Goal: Communication & Community: Answer question/provide support

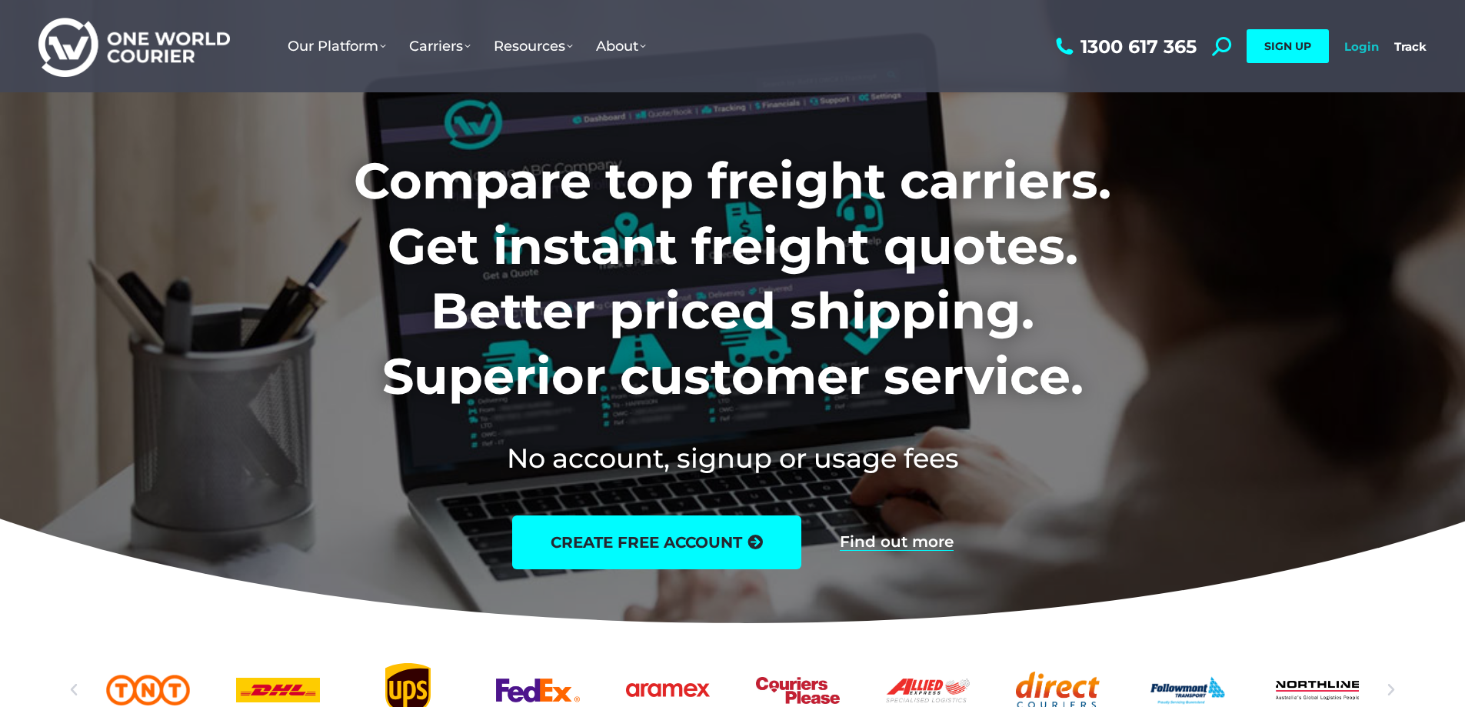
click at [1375, 47] on link "Login" at bounding box center [1362, 46] width 35 height 15
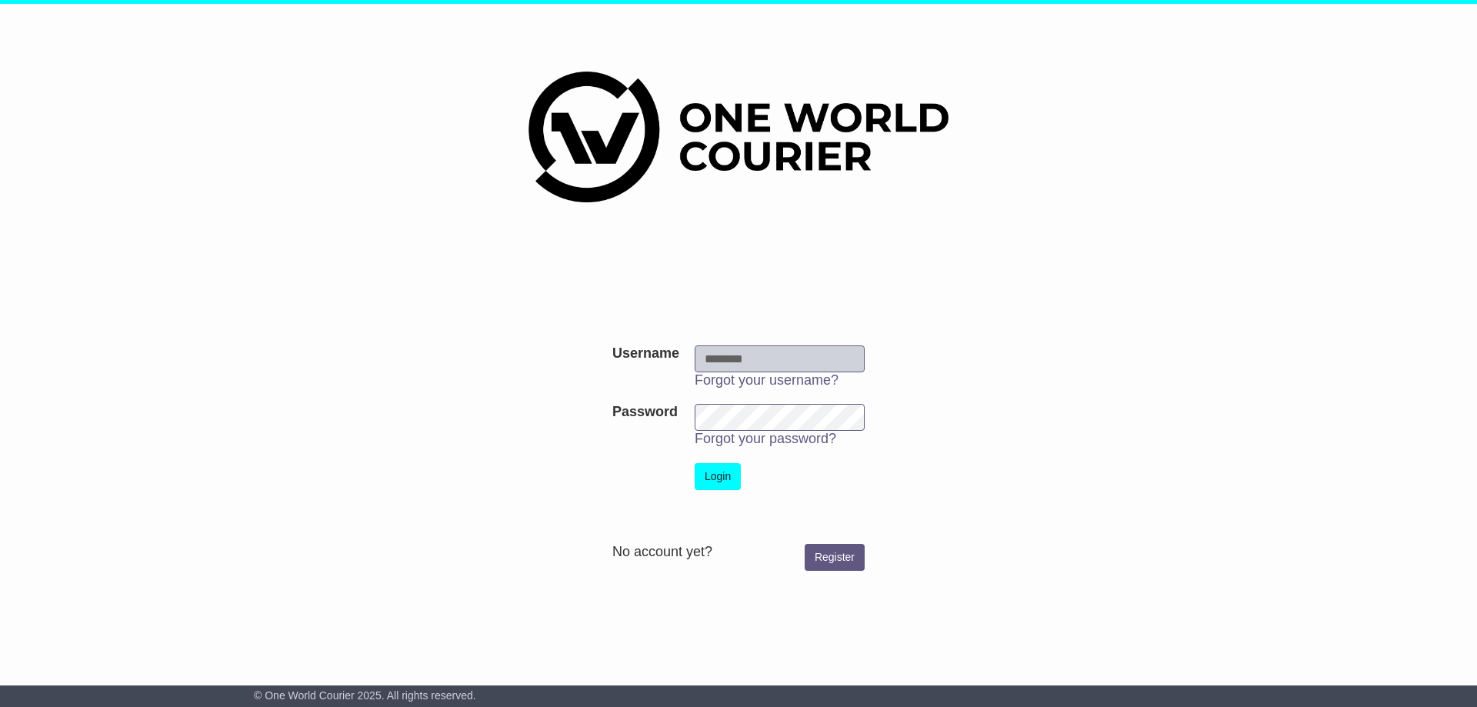
type input "**********"
click at [720, 488] on button "Login" at bounding box center [718, 476] width 46 height 27
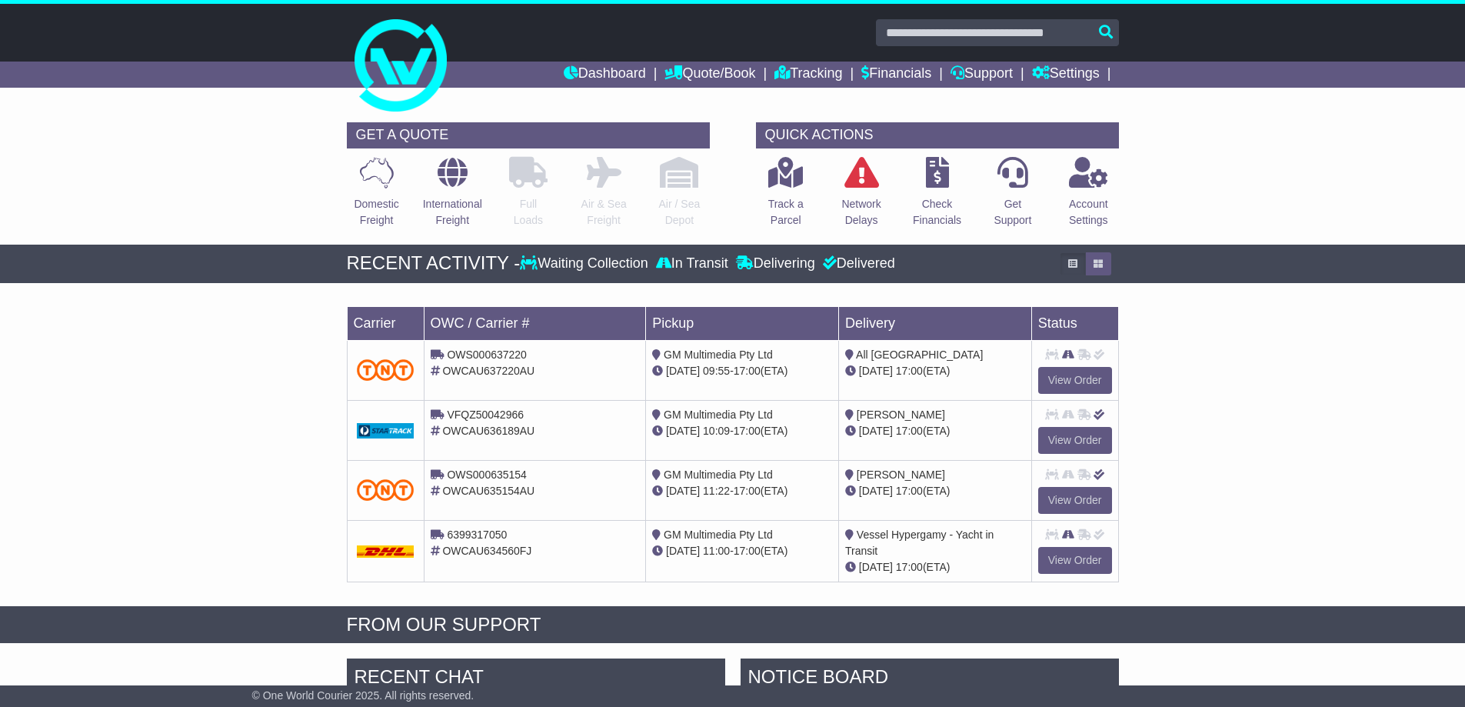
click at [405, 209] on div "Domestic Freight" at bounding box center [376, 196] width 75 height 81
click at [356, 185] on p at bounding box center [376, 173] width 45 height 32
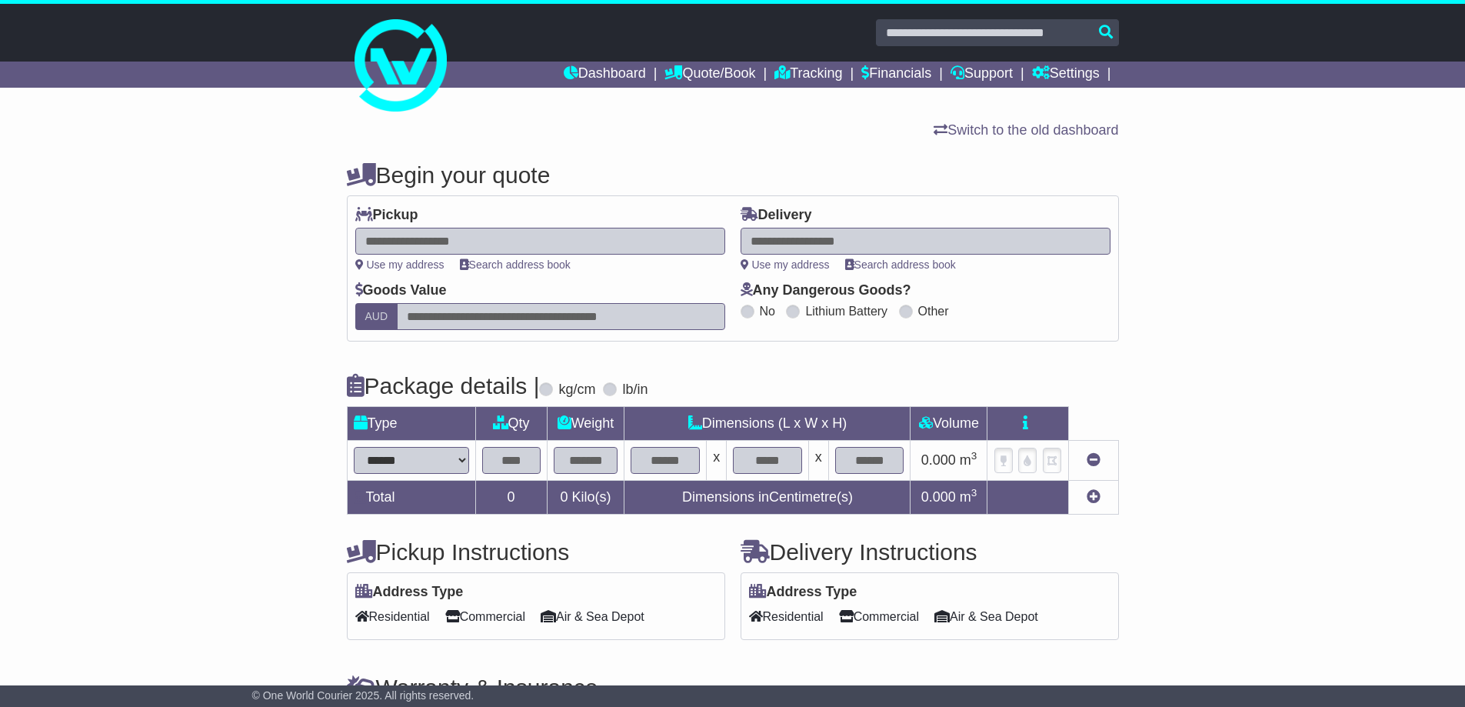
click at [218, 155] on div "**********" at bounding box center [732, 464] width 1465 height 635
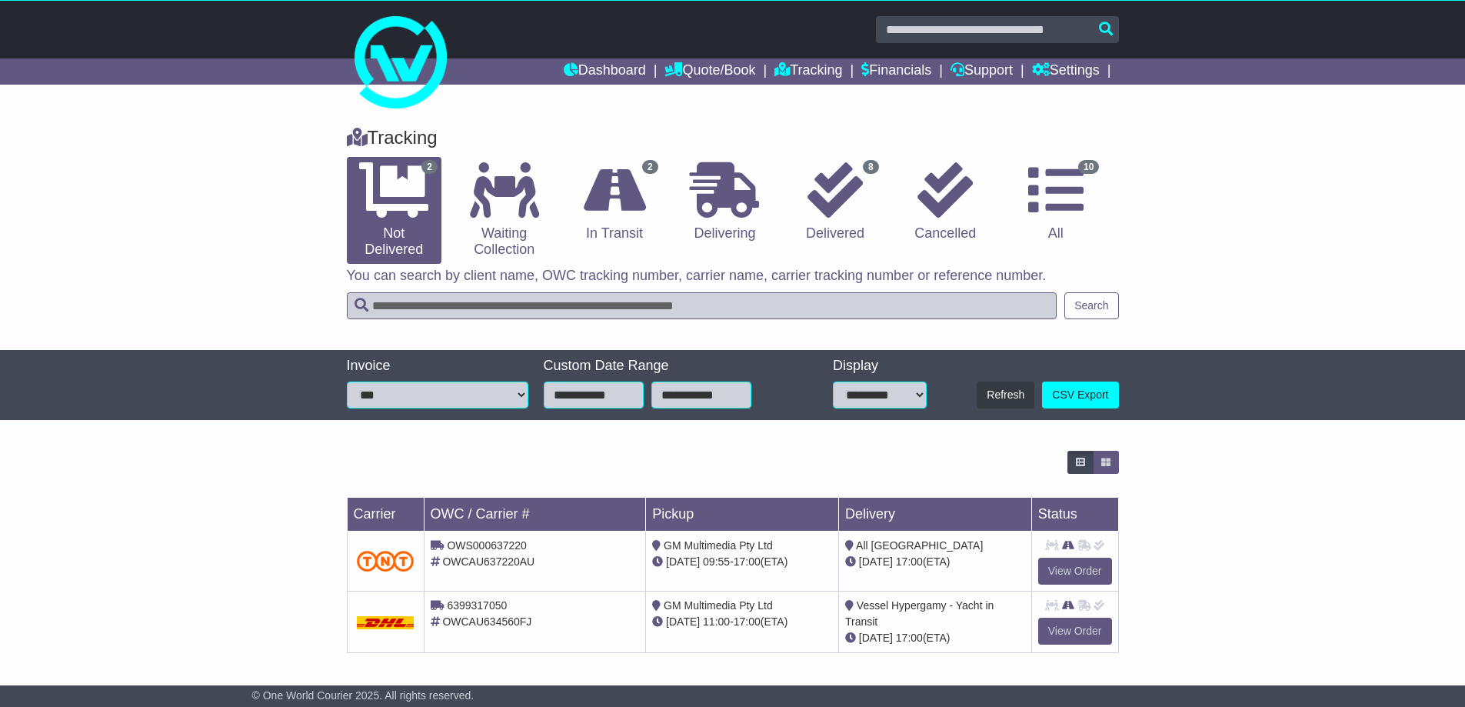
scroll to position [4, 0]
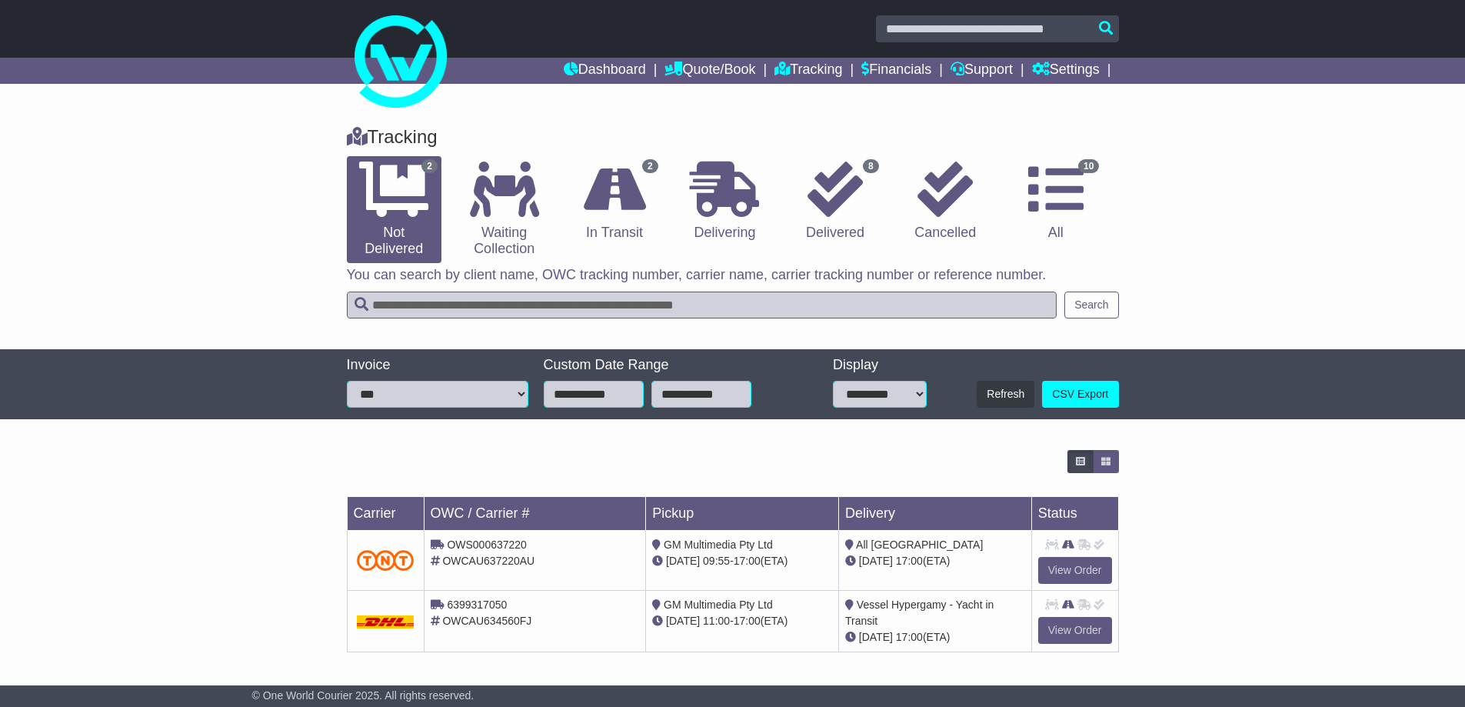
click at [615, 388] on input "**********" at bounding box center [594, 394] width 100 height 27
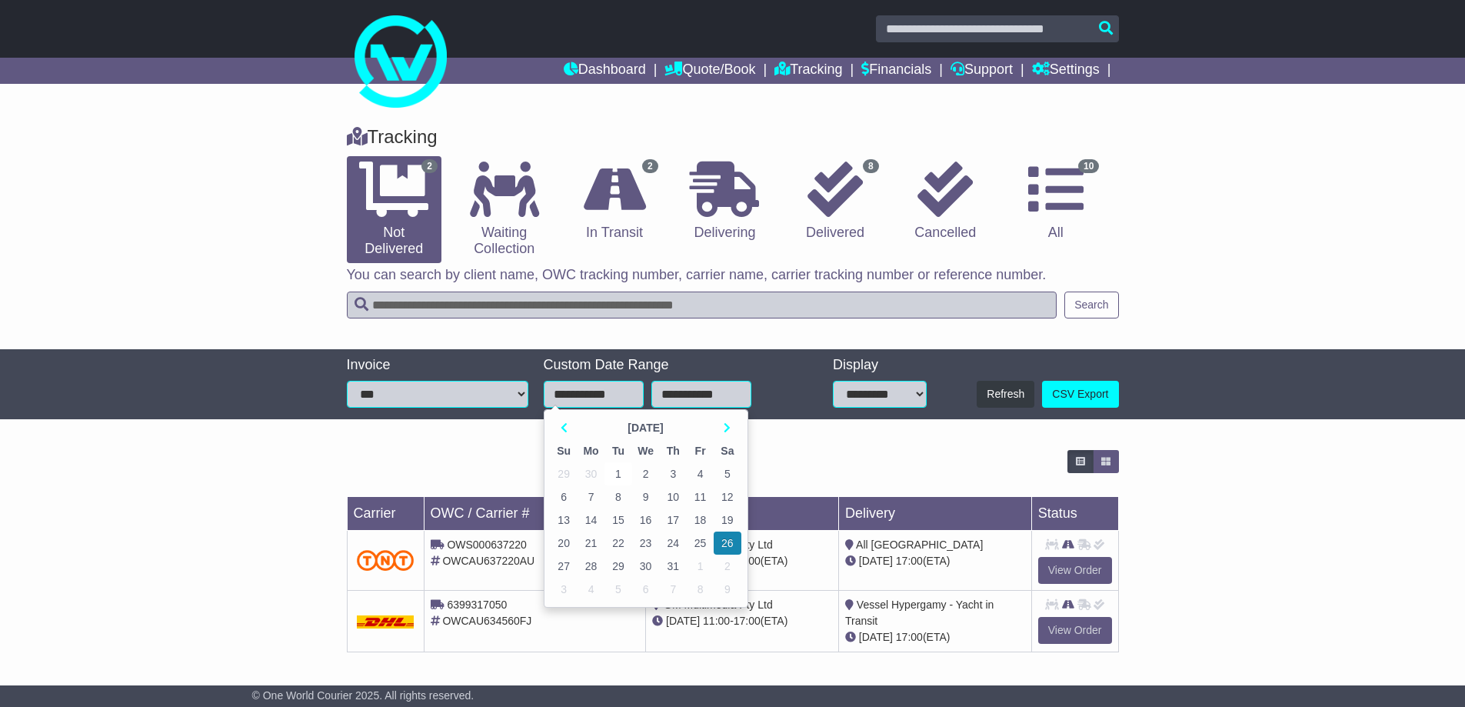
click at [624, 476] on td "1" at bounding box center [618, 473] width 27 height 23
type input "**********"
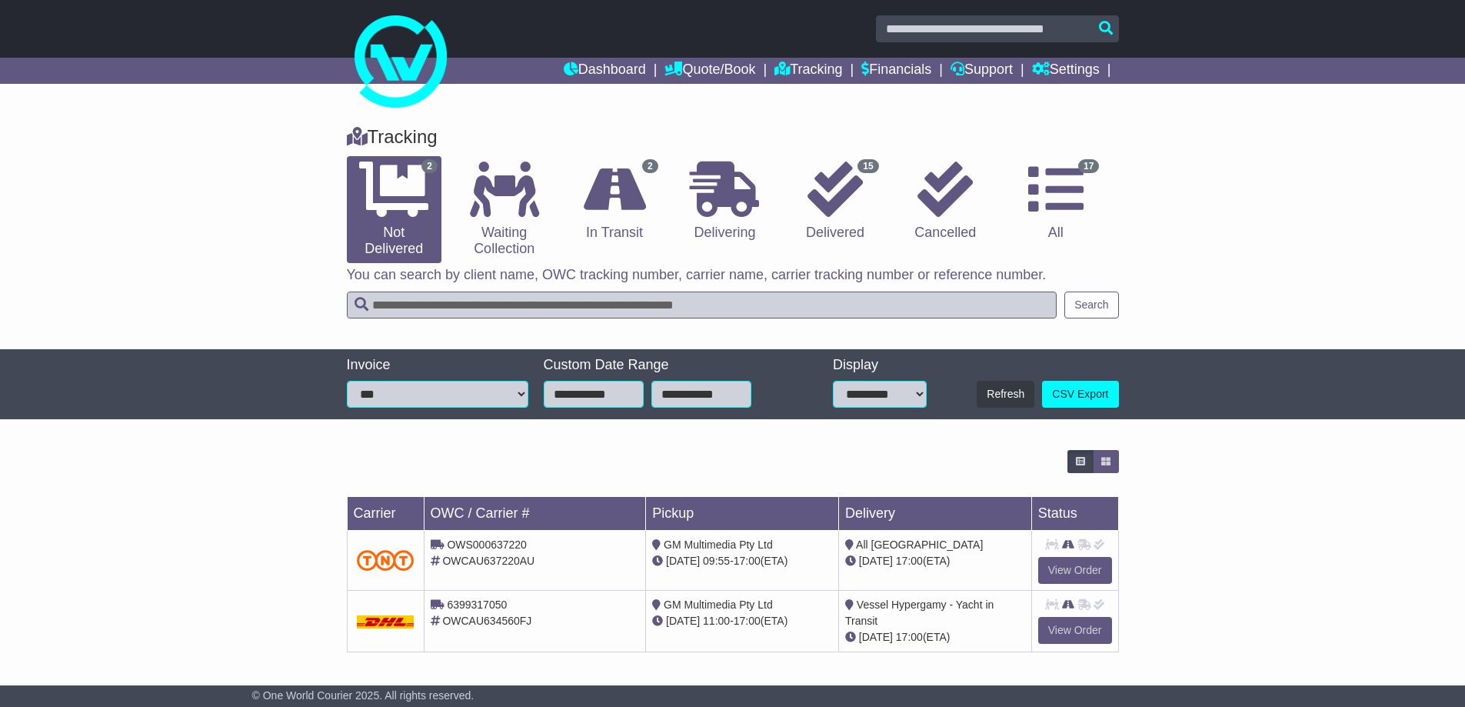
scroll to position [0, 0]
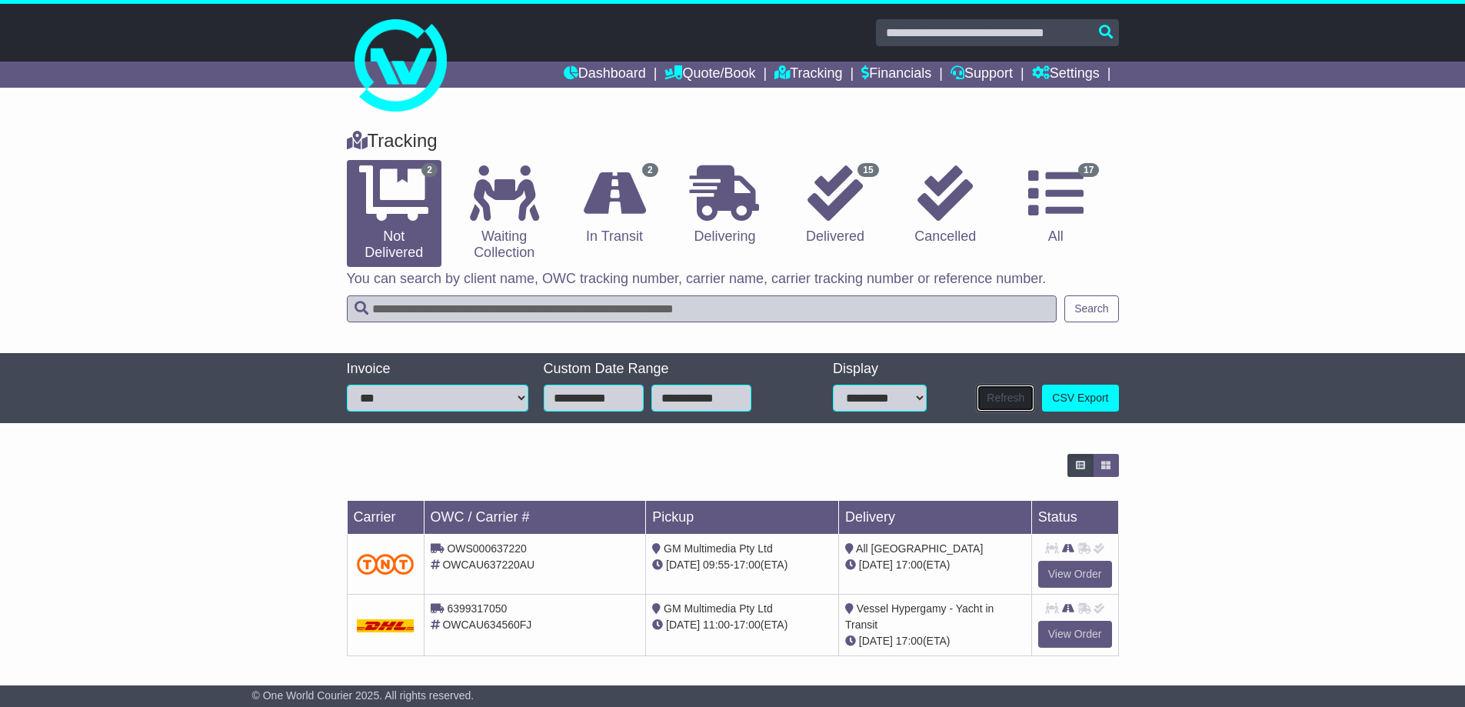
click at [1030, 395] on button "Refresh" at bounding box center [1006, 398] width 58 height 27
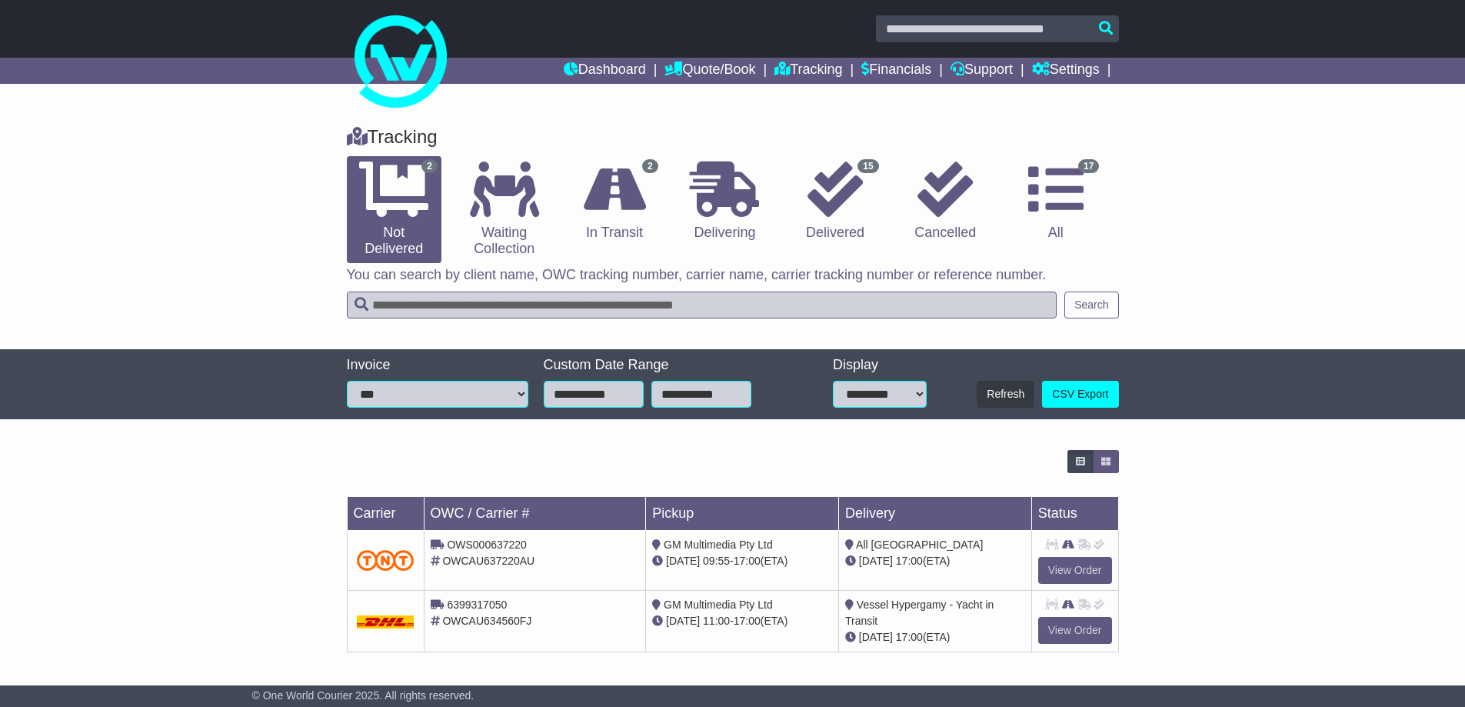
click at [370, 438] on div "Tracking 2 Not Delivered 0 Waiting Collection 2 In Transit 0 Delivering 15 0" at bounding box center [732, 393] width 1465 height 565
click at [385, 389] on select "**********" at bounding box center [438, 394] width 182 height 27
click at [251, 381] on div "**********" at bounding box center [732, 384] width 1465 height 71
click at [218, 376] on div "**********" at bounding box center [732, 384] width 1465 height 71
click at [878, 191] on link "15 Delivered" at bounding box center [835, 201] width 95 height 91
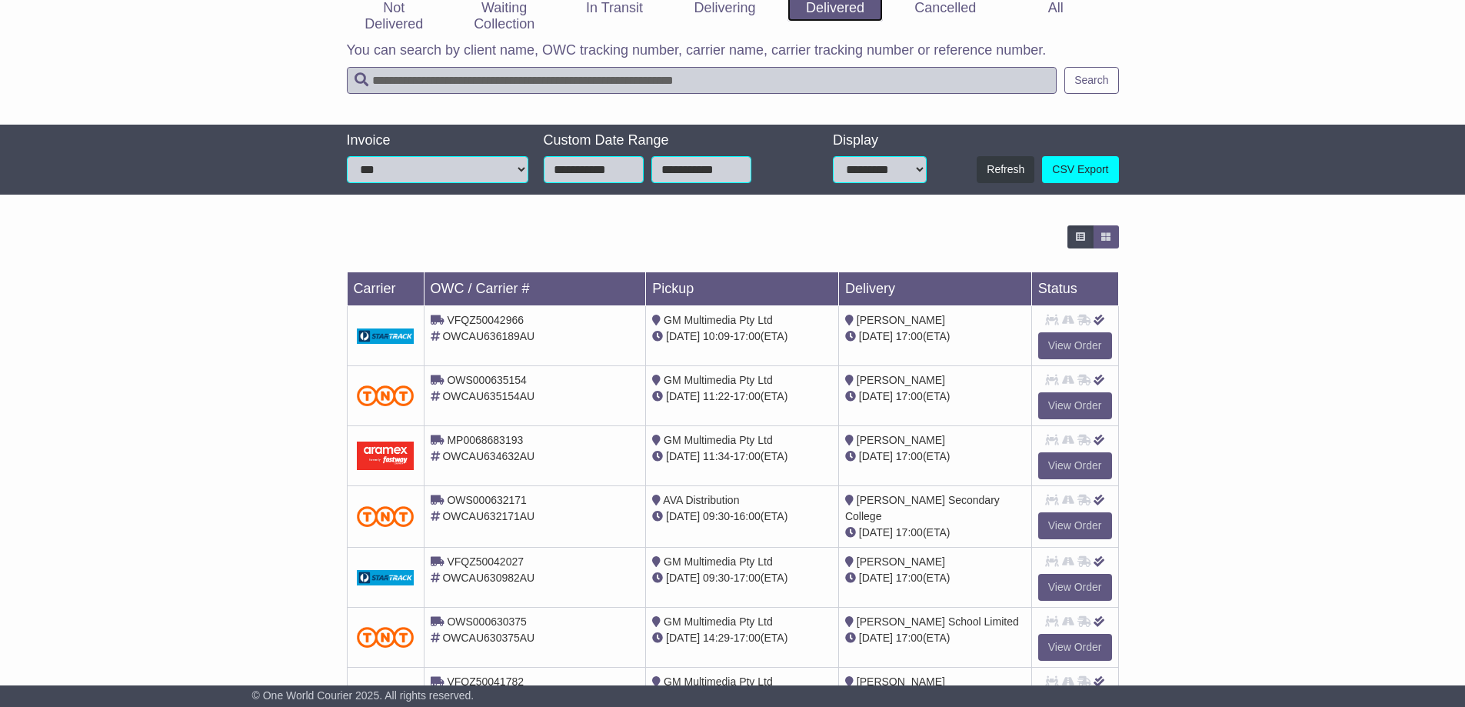
scroll to position [231, 0]
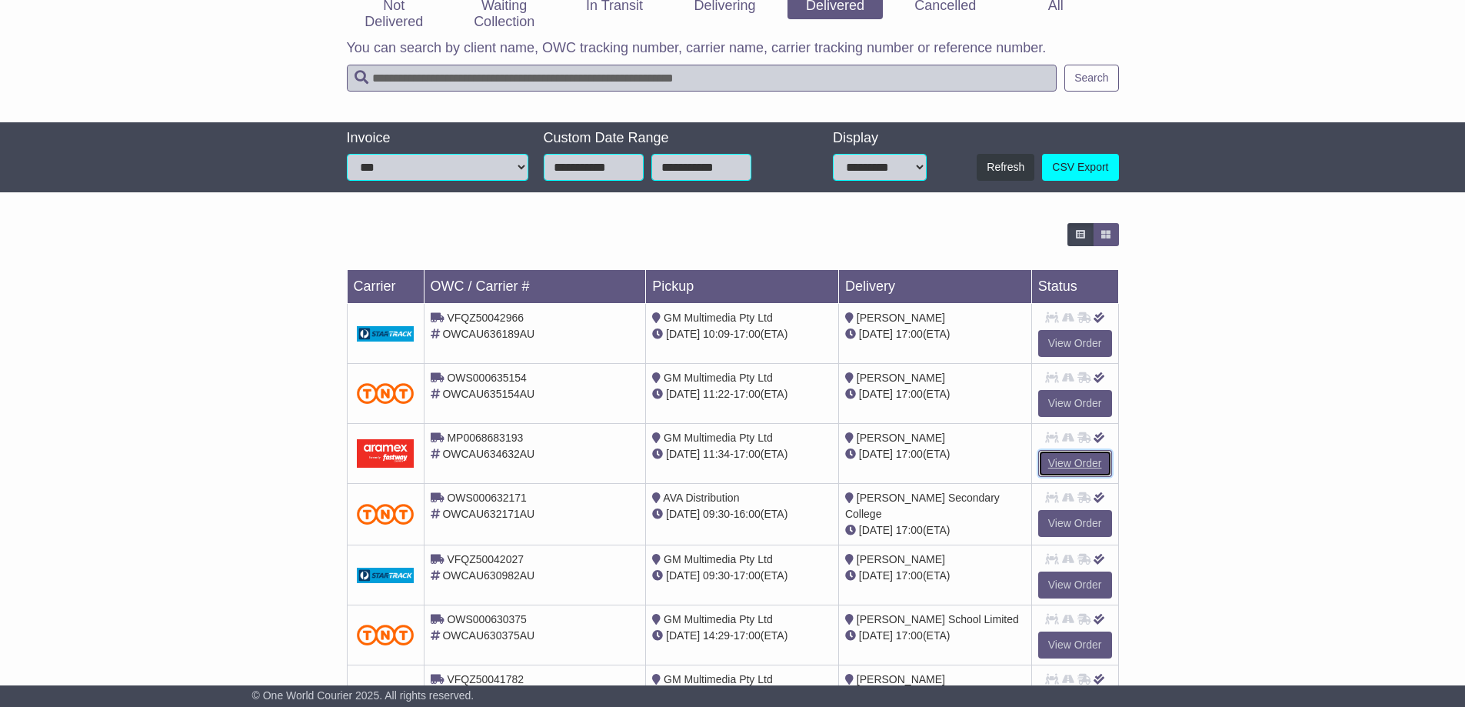
drag, startPoint x: 1065, startPoint y: 462, endPoint x: 1085, endPoint y: 463, distance: 20.1
click at [1065, 461] on link "View Order" at bounding box center [1075, 463] width 74 height 27
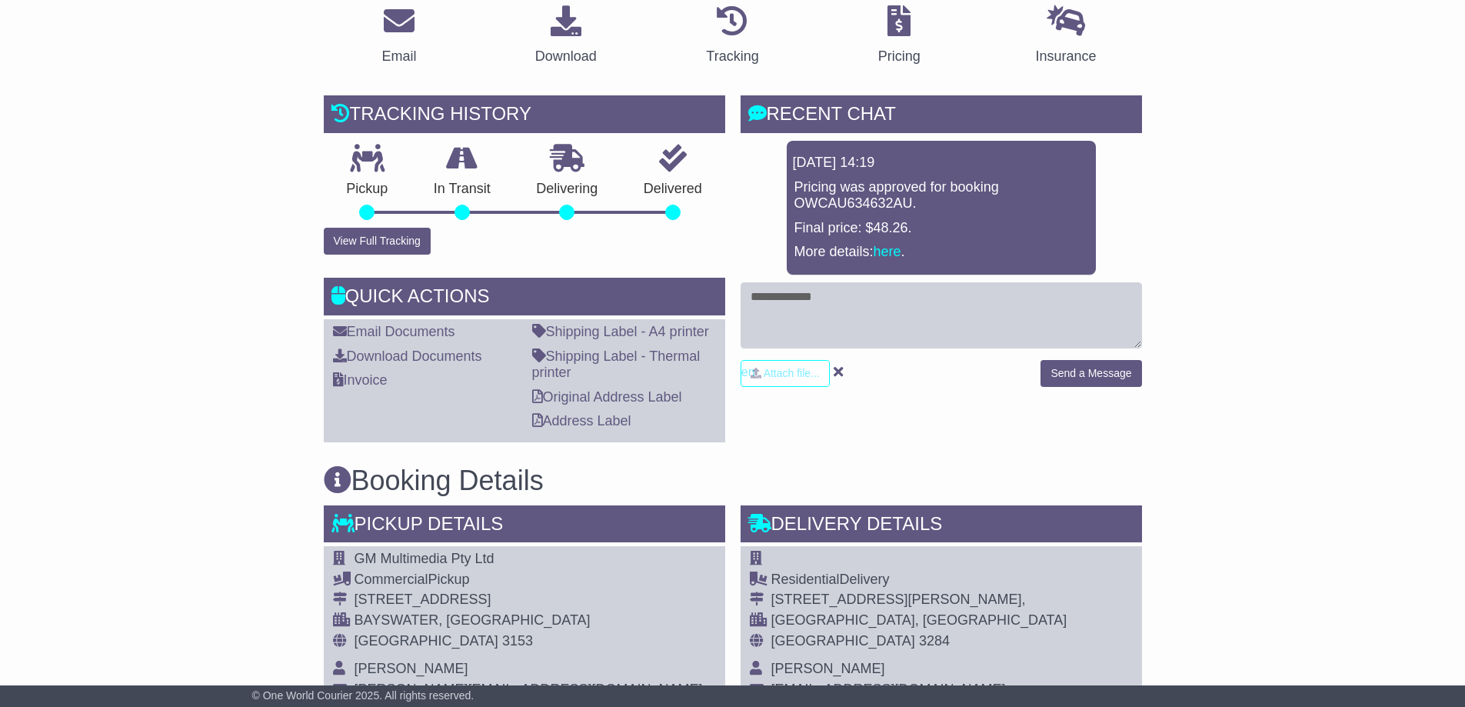
scroll to position [308, 0]
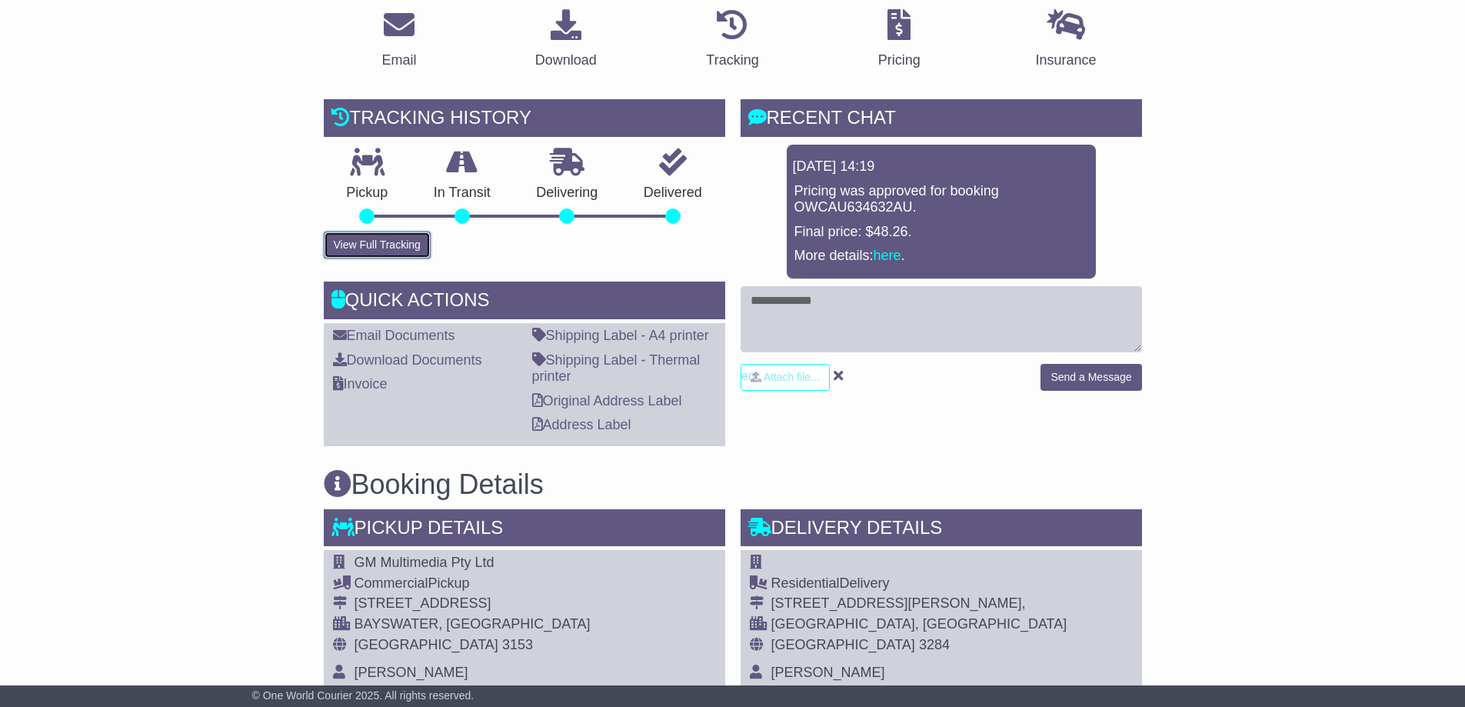
click at [347, 242] on button "View Full Tracking" at bounding box center [377, 245] width 107 height 27
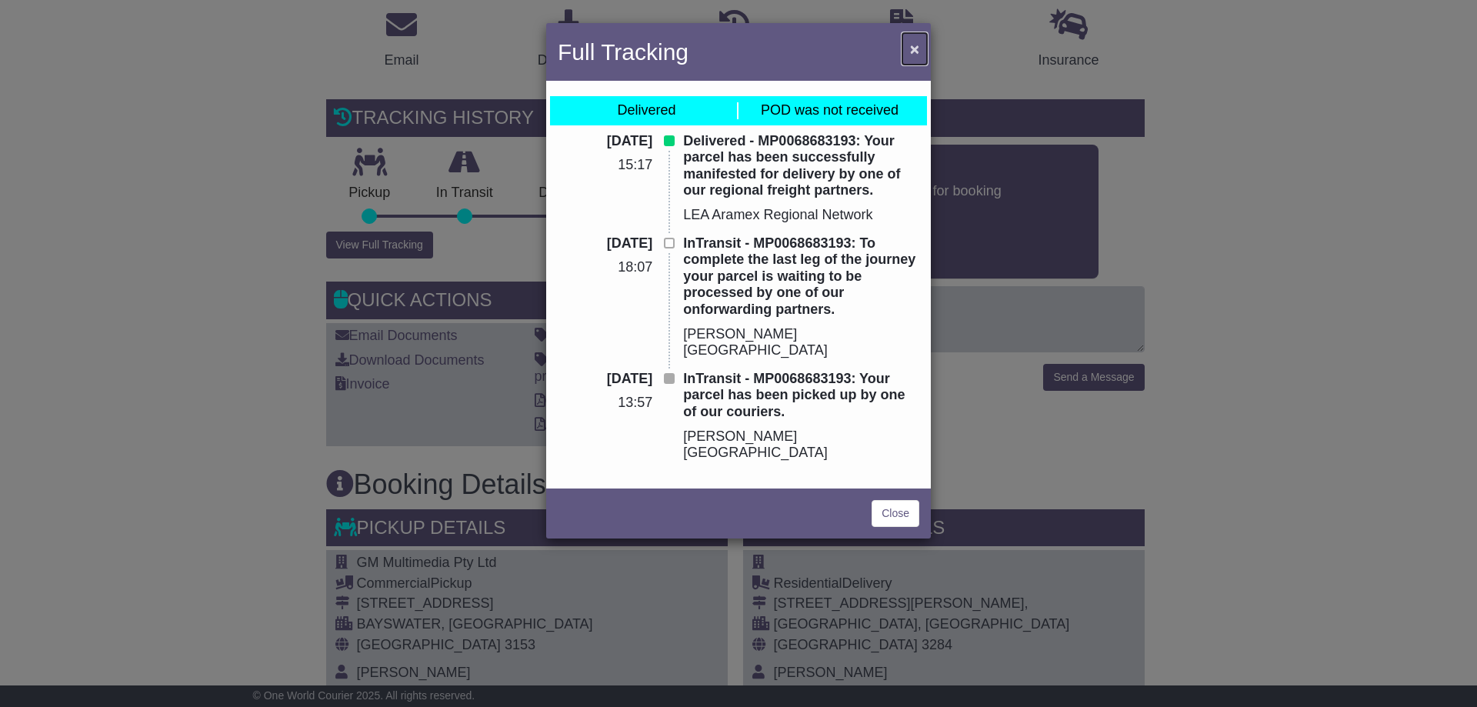
click at [913, 52] on span "×" at bounding box center [914, 49] width 9 height 18
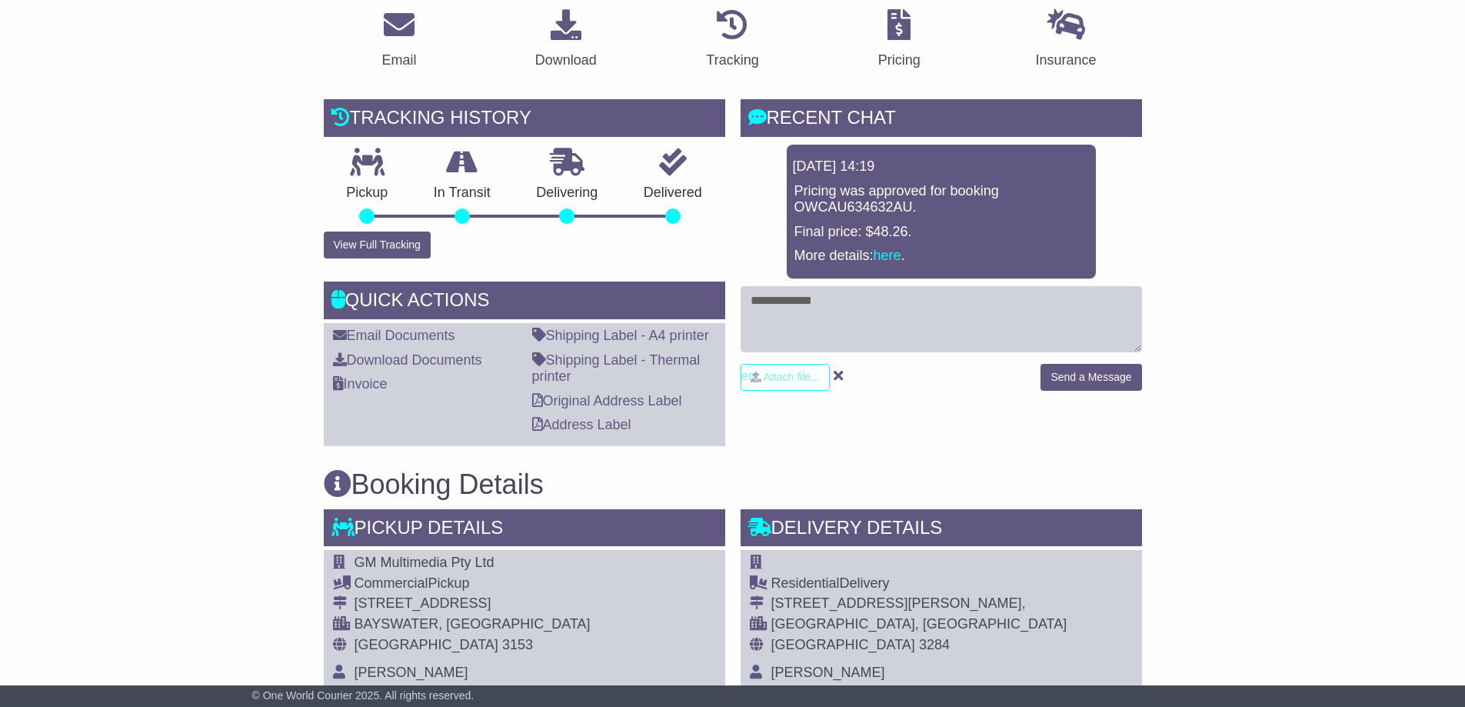
drag, startPoint x: 832, startPoint y: 188, endPoint x: 1045, endPoint y: 204, distance: 214.5
click at [1041, 206] on p "Pricing was approved for booking OWCAU634632AU." at bounding box center [942, 199] width 294 height 33
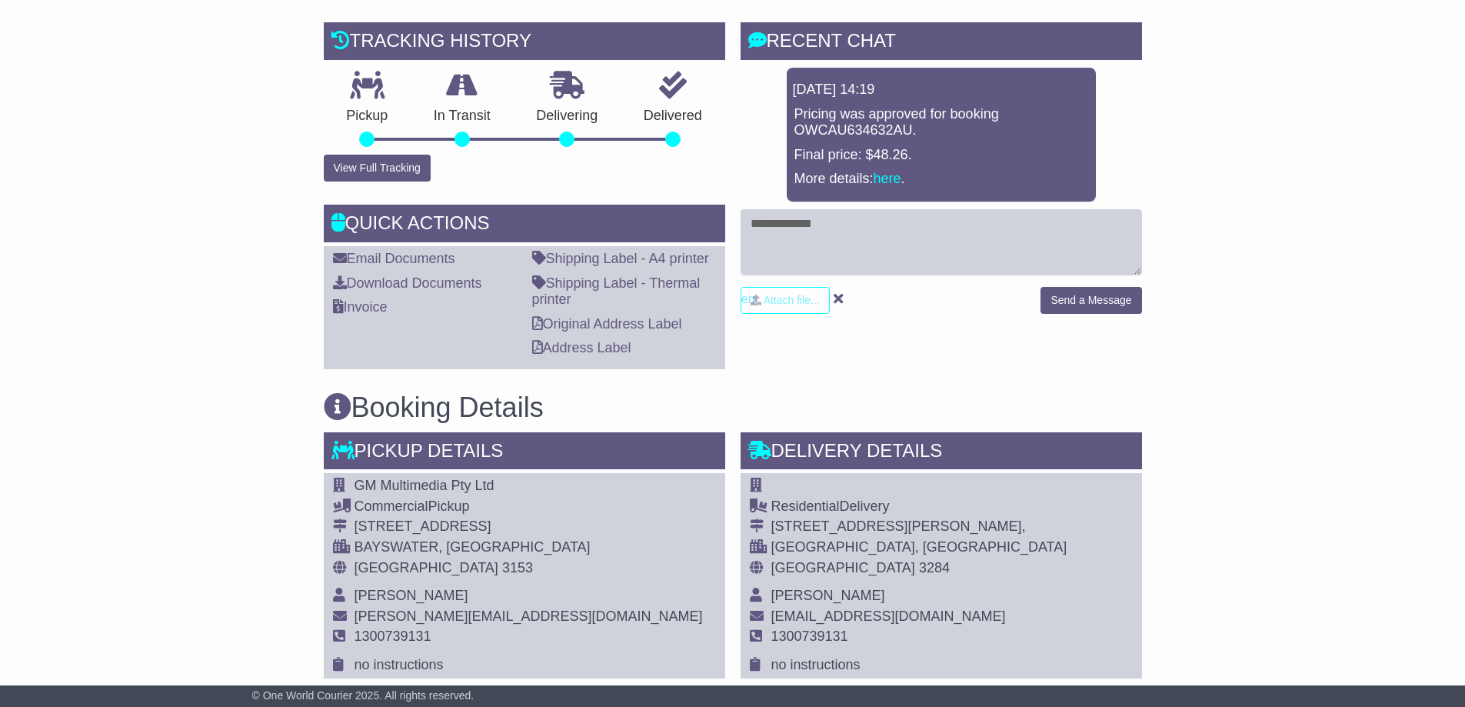
scroll to position [923, 0]
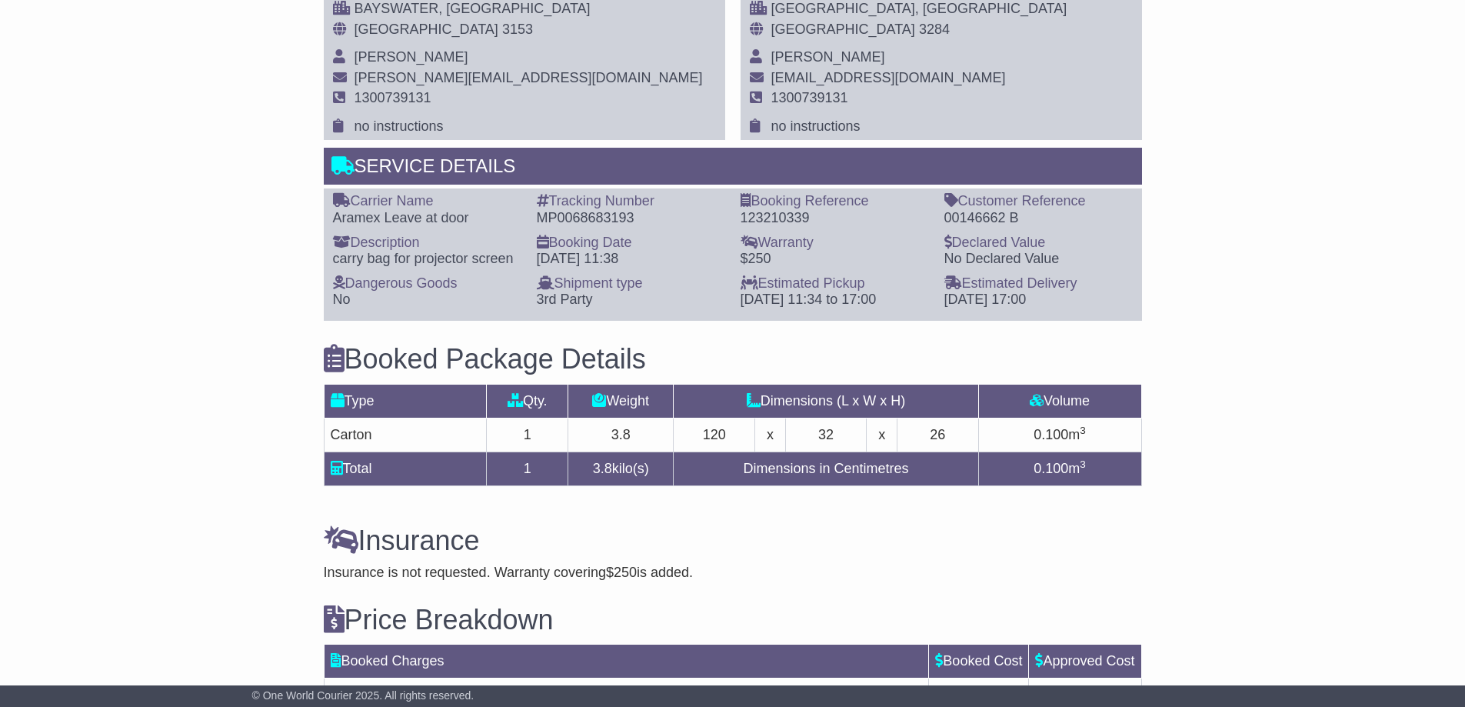
click at [589, 222] on div "MP0068683193" at bounding box center [631, 218] width 188 height 17
copy div "MP0068683193"
click at [1279, 302] on div "Email Download Tracking Pricing Insurance" at bounding box center [732, 110] width 1465 height 1458
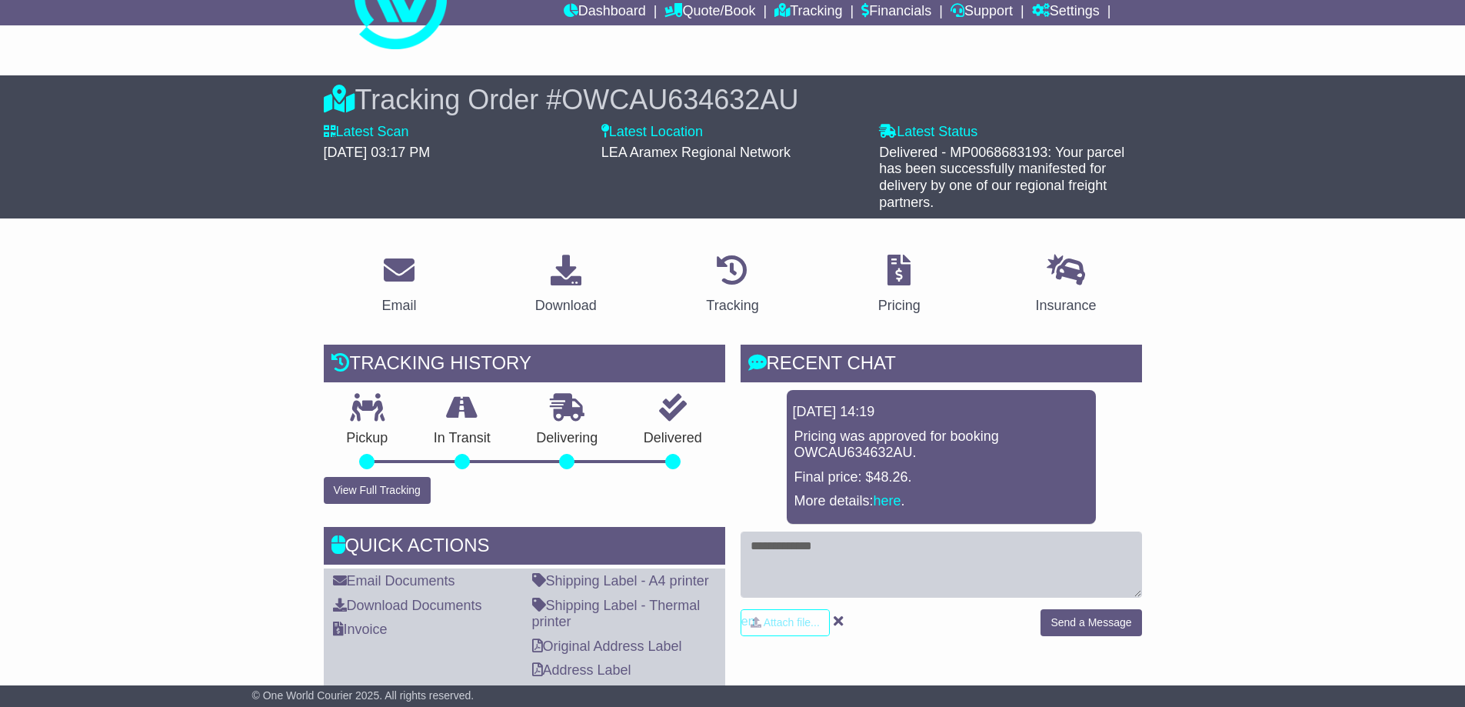
scroll to position [0, 0]
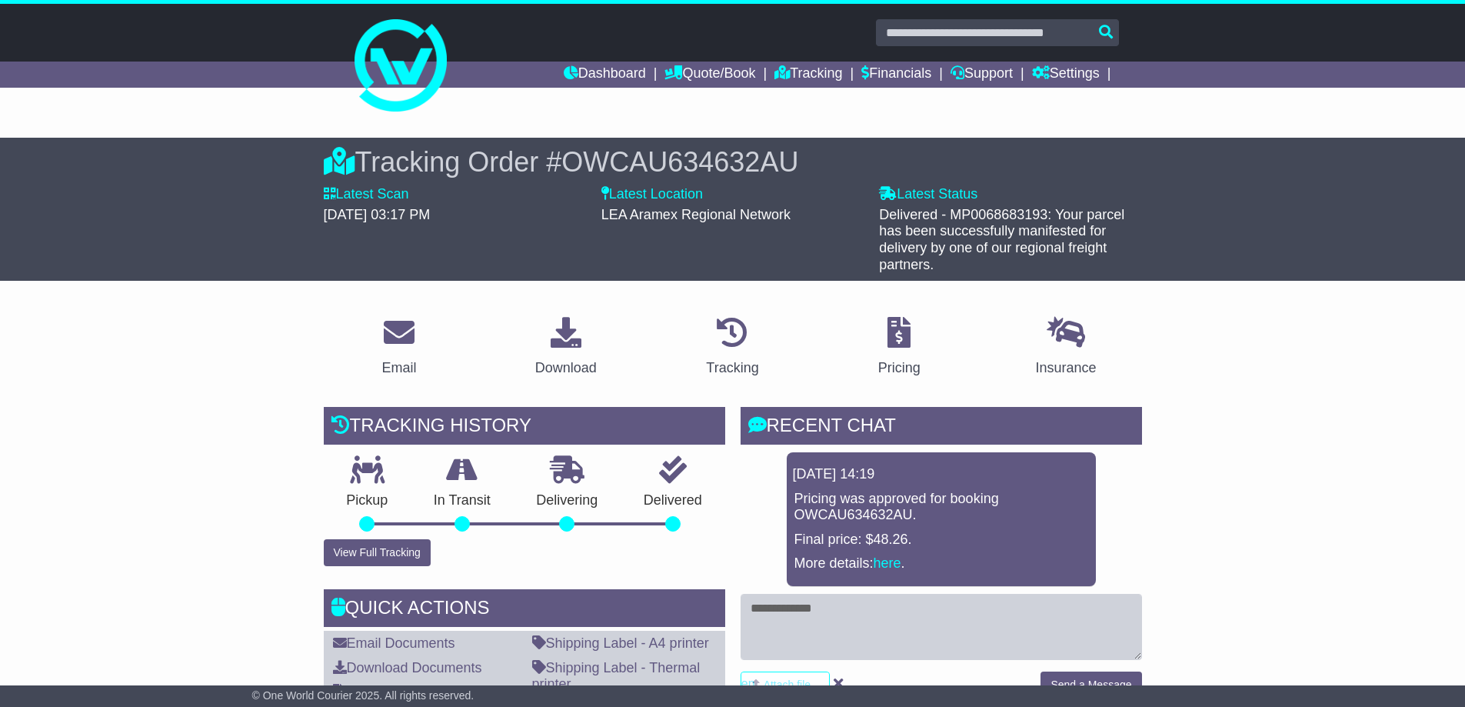
drag, startPoint x: 952, startPoint y: 214, endPoint x: 1072, endPoint y: 257, distance: 127.5
click at [1071, 255] on div "Delivered - MP0068683193: Your parcel has been successfully manifested for deli…" at bounding box center [1010, 240] width 262 height 66
click at [1080, 262] on div "Delivered - MP0068683193: Your parcel has been successfully manifested for deli…" at bounding box center [1010, 240] width 262 height 66
click at [983, 75] on link "Support" at bounding box center [982, 75] width 62 height 26
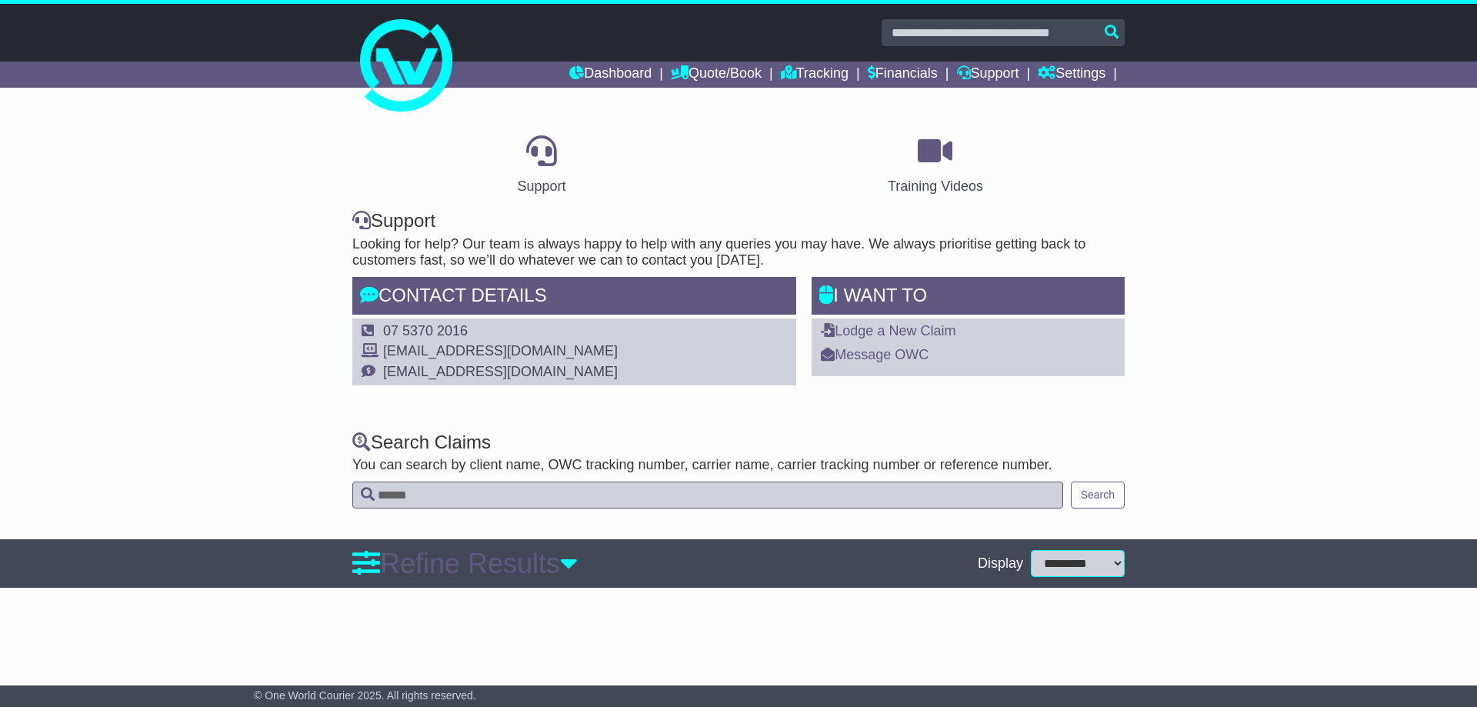
click at [1389, 290] on div "Support Training Videos Support Looking for help? Our team is always happy to h…" at bounding box center [738, 266] width 1477 height 302
click at [875, 352] on link "Message OWC" at bounding box center [875, 354] width 108 height 15
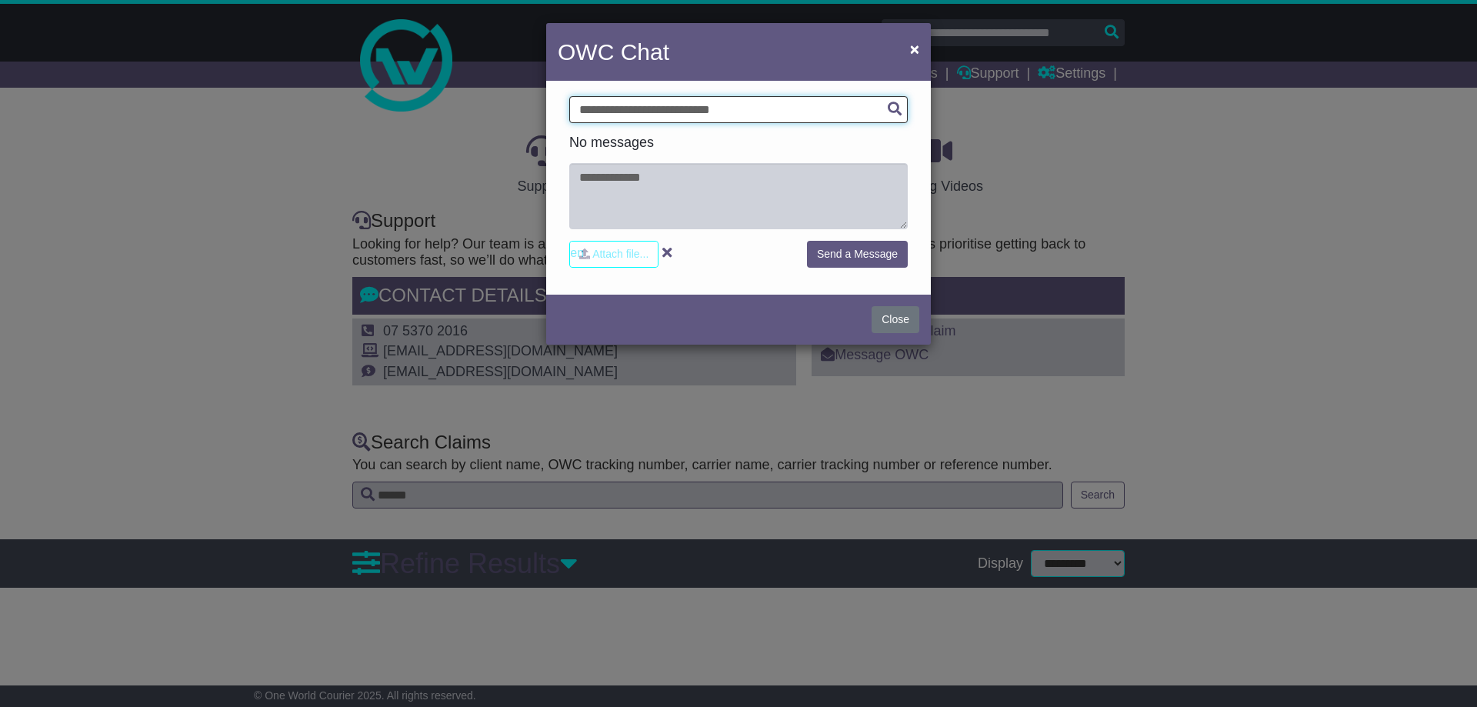
click at [682, 107] on input "text" at bounding box center [738, 109] width 338 height 27
paste input "**********"
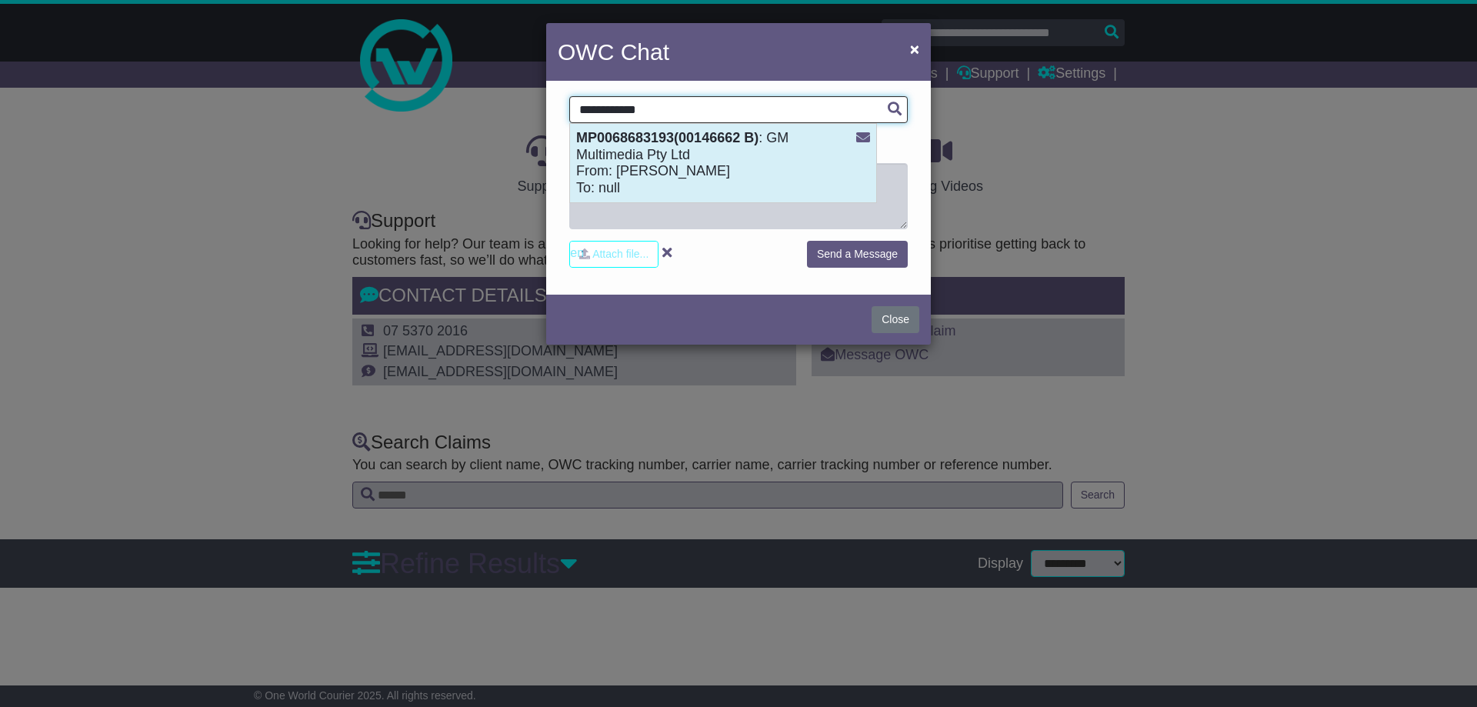
click at [656, 154] on div "MP0068683193(00146662 B) : GM Multimedia Pty Ltd From: Chris Gee To: null" at bounding box center [723, 163] width 306 height 78
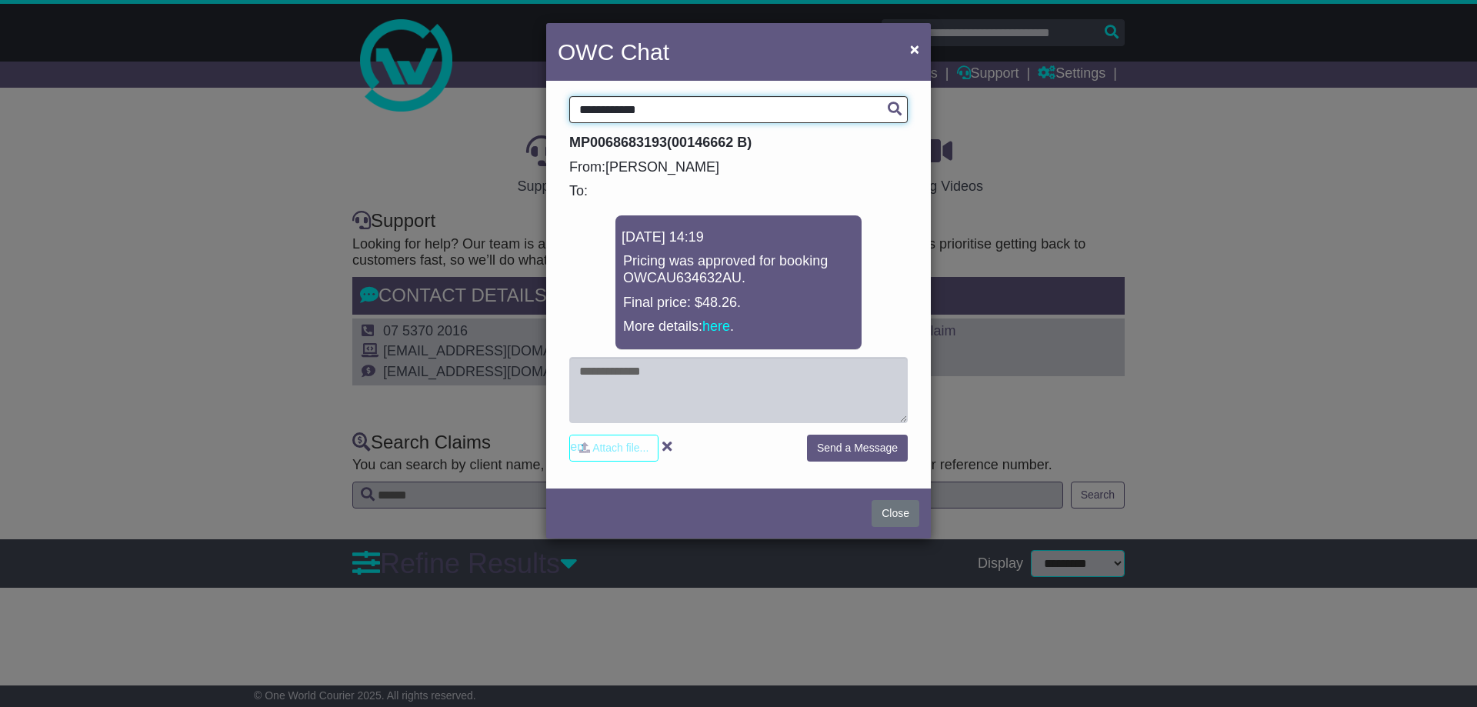
type input "**********"
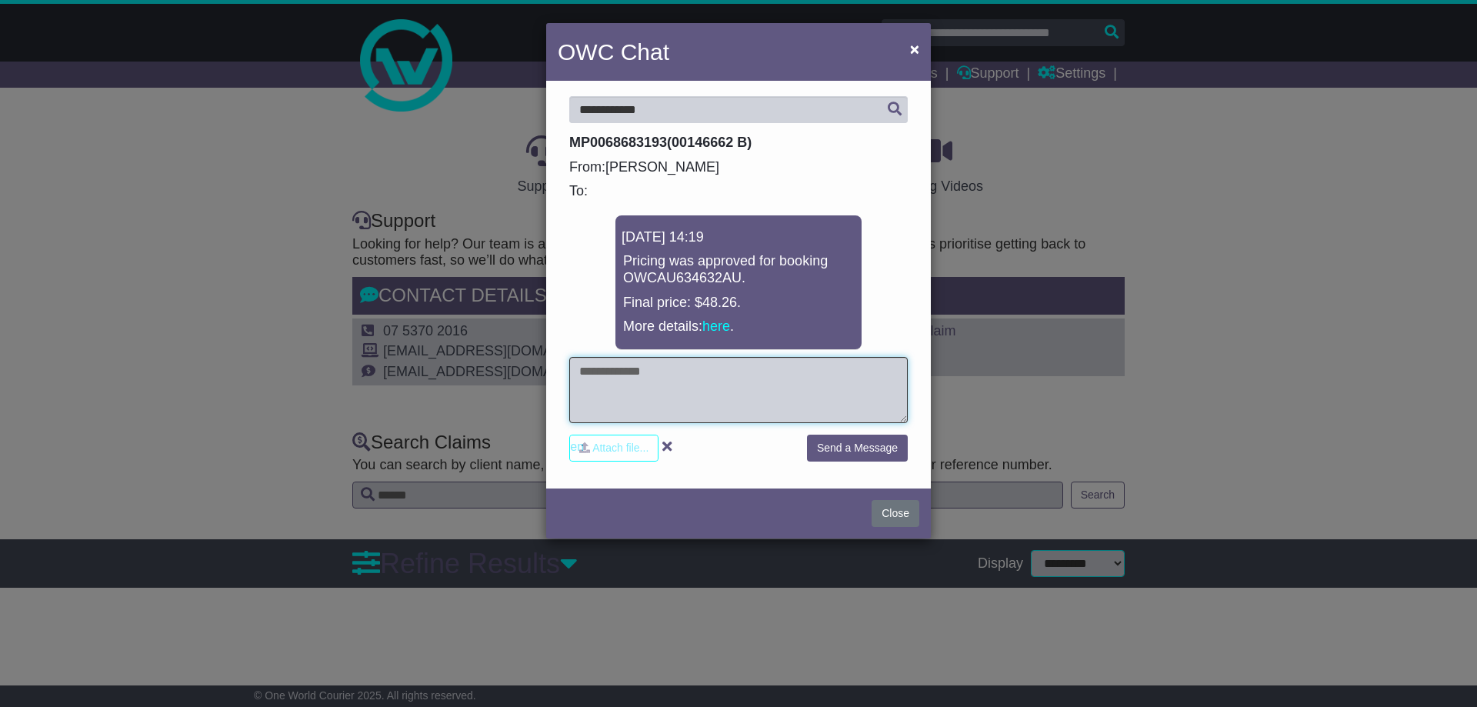
drag, startPoint x: 644, startPoint y: 370, endPoint x: 652, endPoint y: 368, distance: 8.0
click at [646, 370] on textarea at bounding box center [738, 390] width 338 height 66
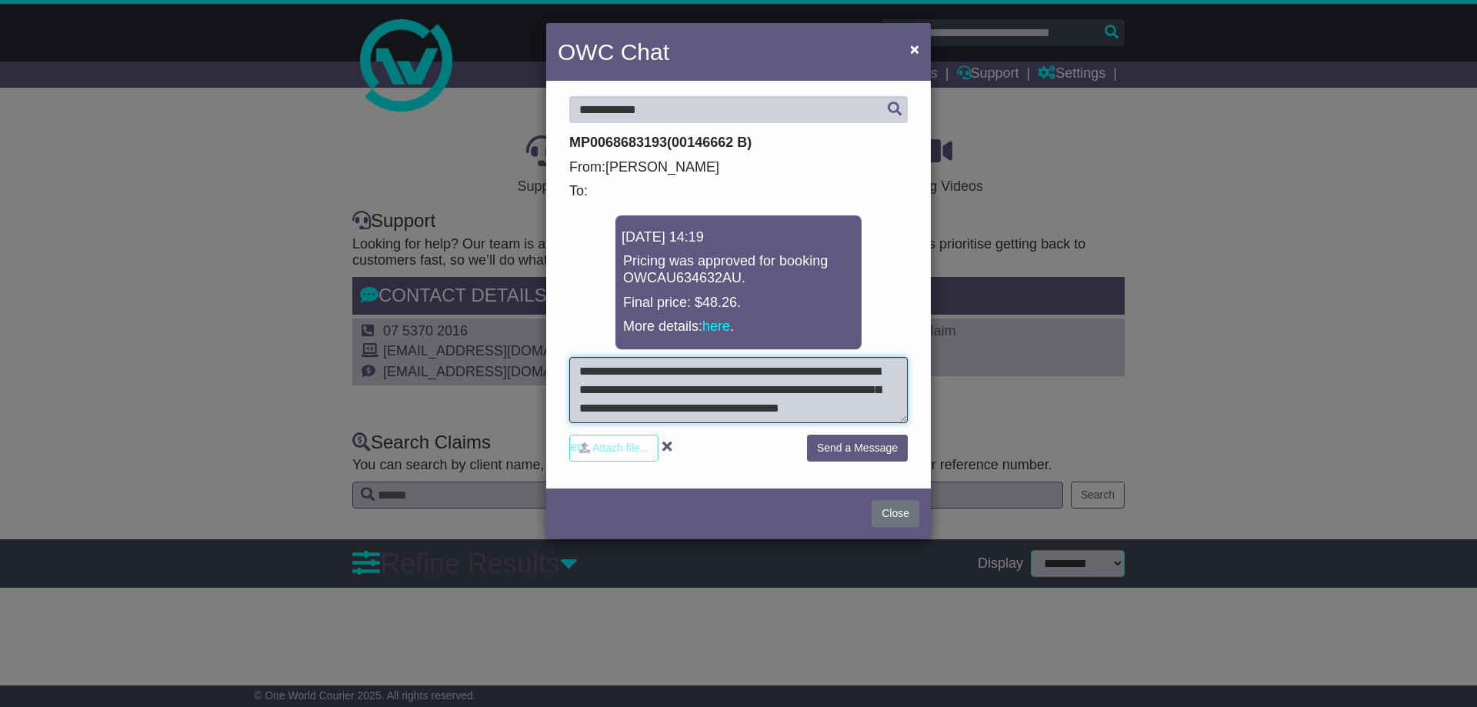
type textarea "**********"
click at [880, 442] on button "Send a Message" at bounding box center [857, 448] width 101 height 27
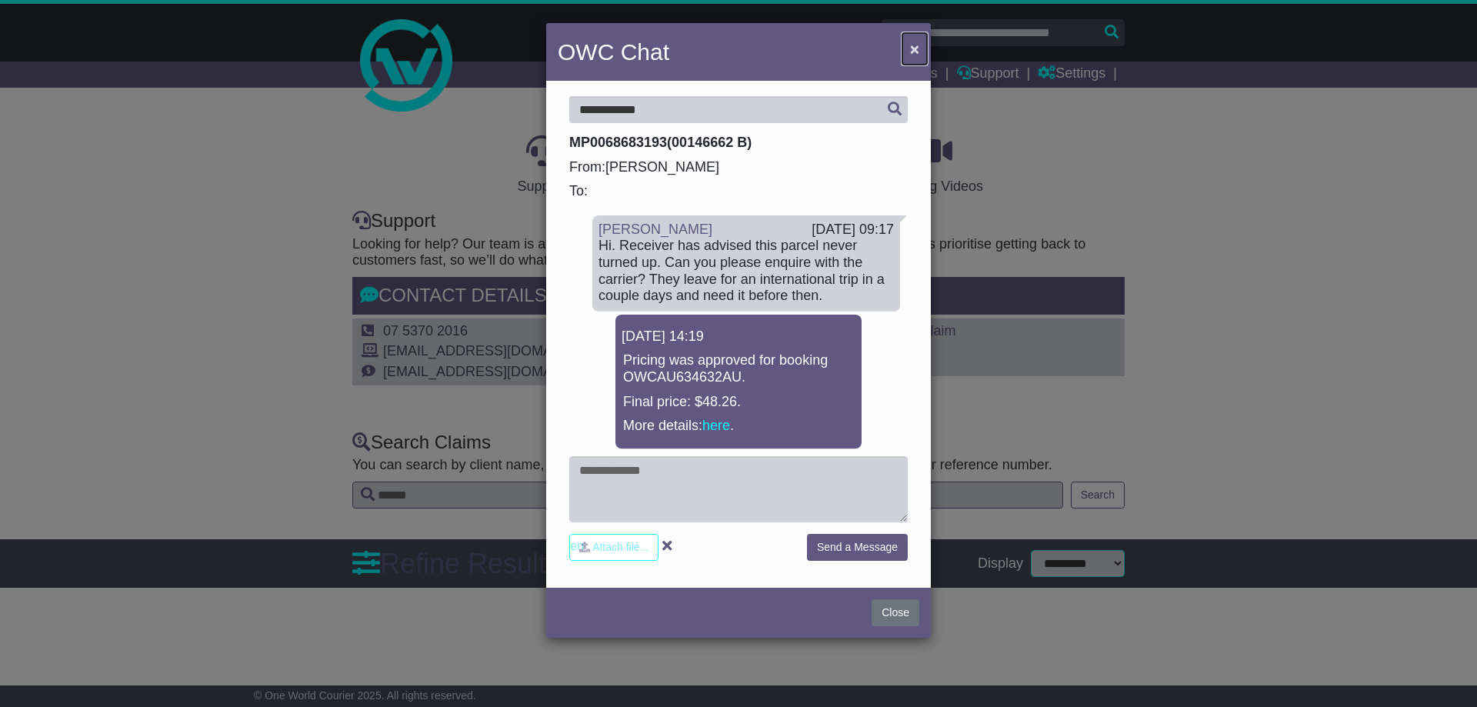
click at [908, 49] on button "×" at bounding box center [914, 49] width 25 height 32
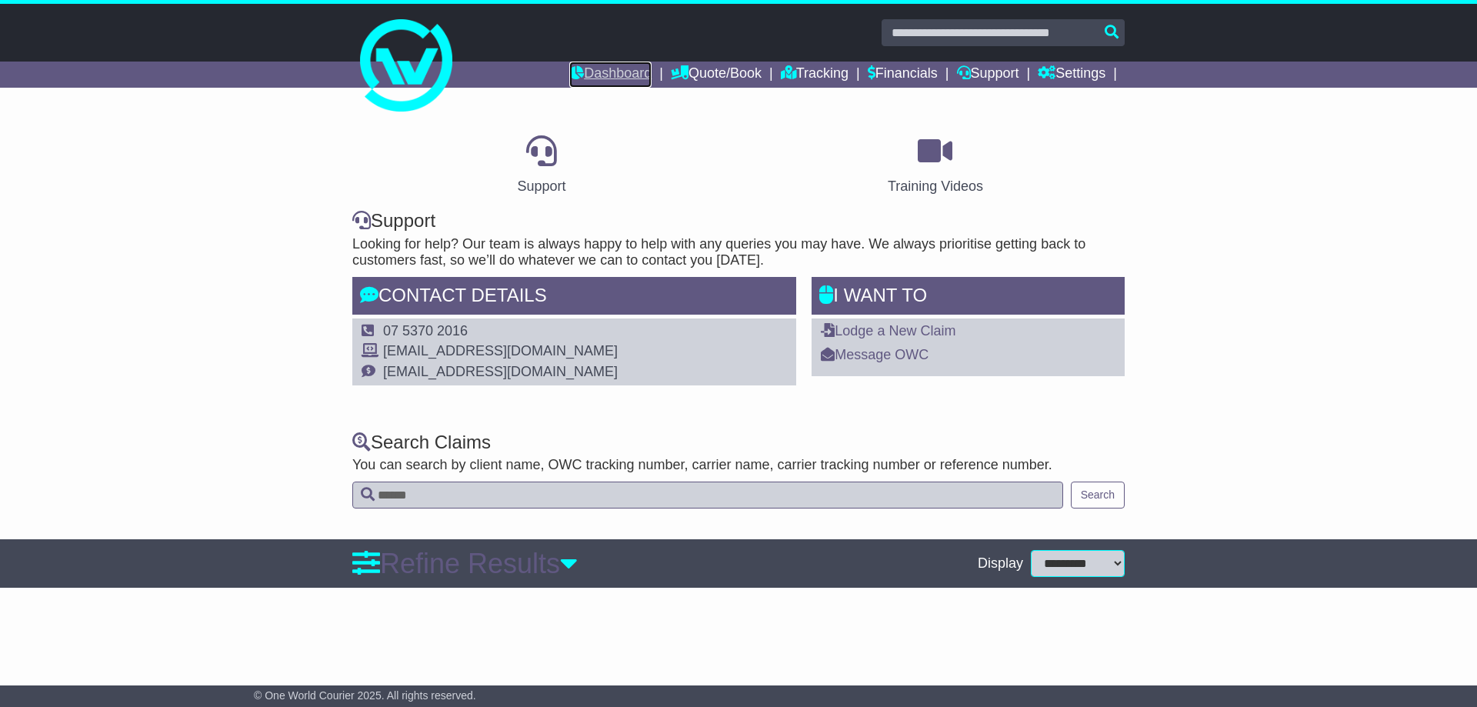
click at [619, 70] on link "Dashboard" at bounding box center [610, 75] width 82 height 26
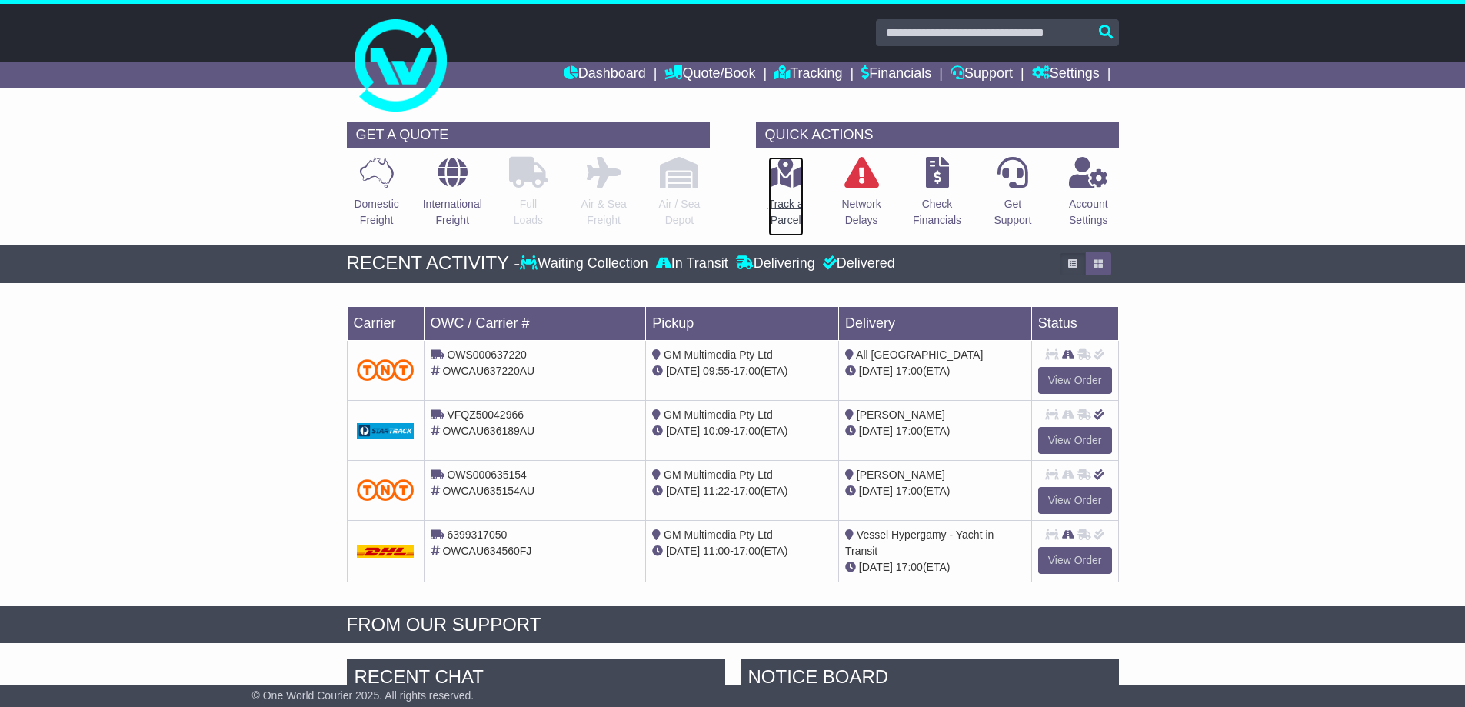
click at [793, 202] on p "Track a Parcel" at bounding box center [785, 212] width 35 height 32
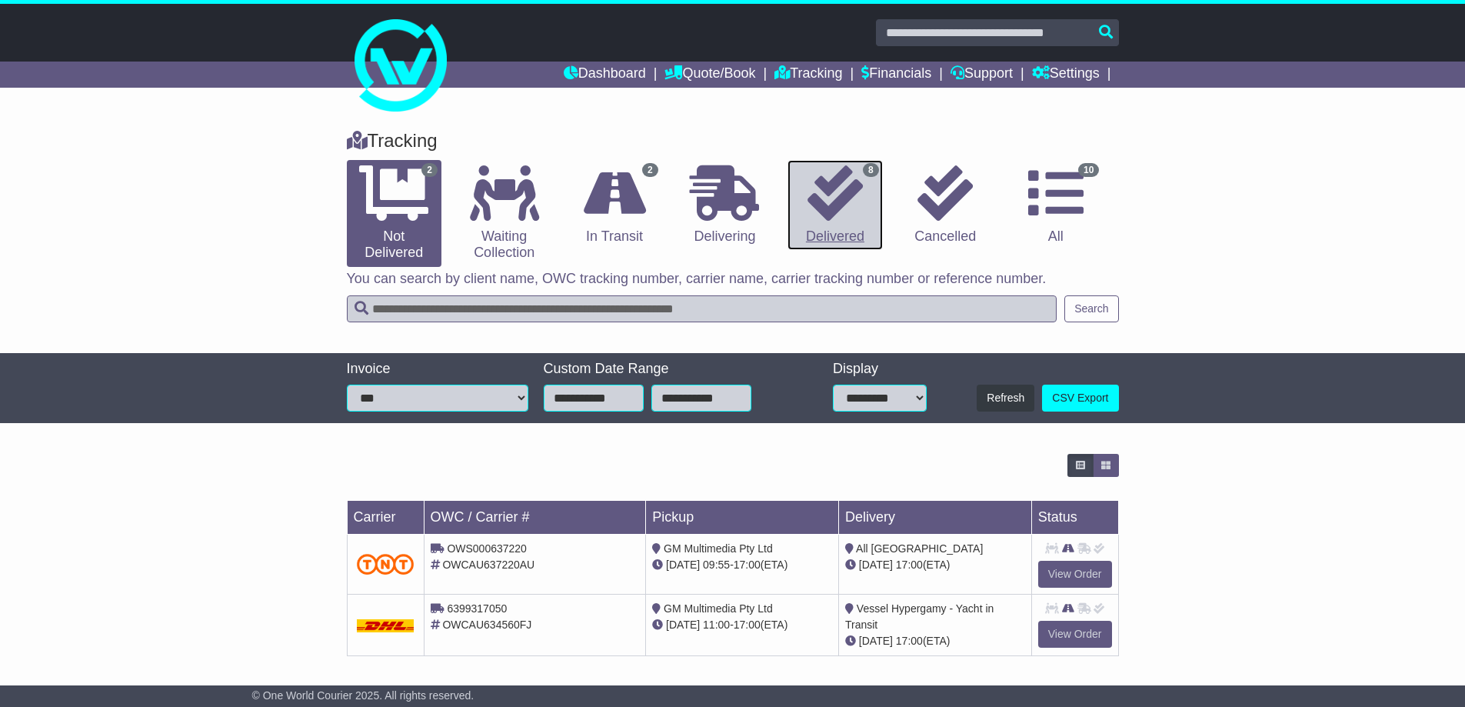
click at [844, 197] on icon at bounding box center [835, 192] width 55 height 55
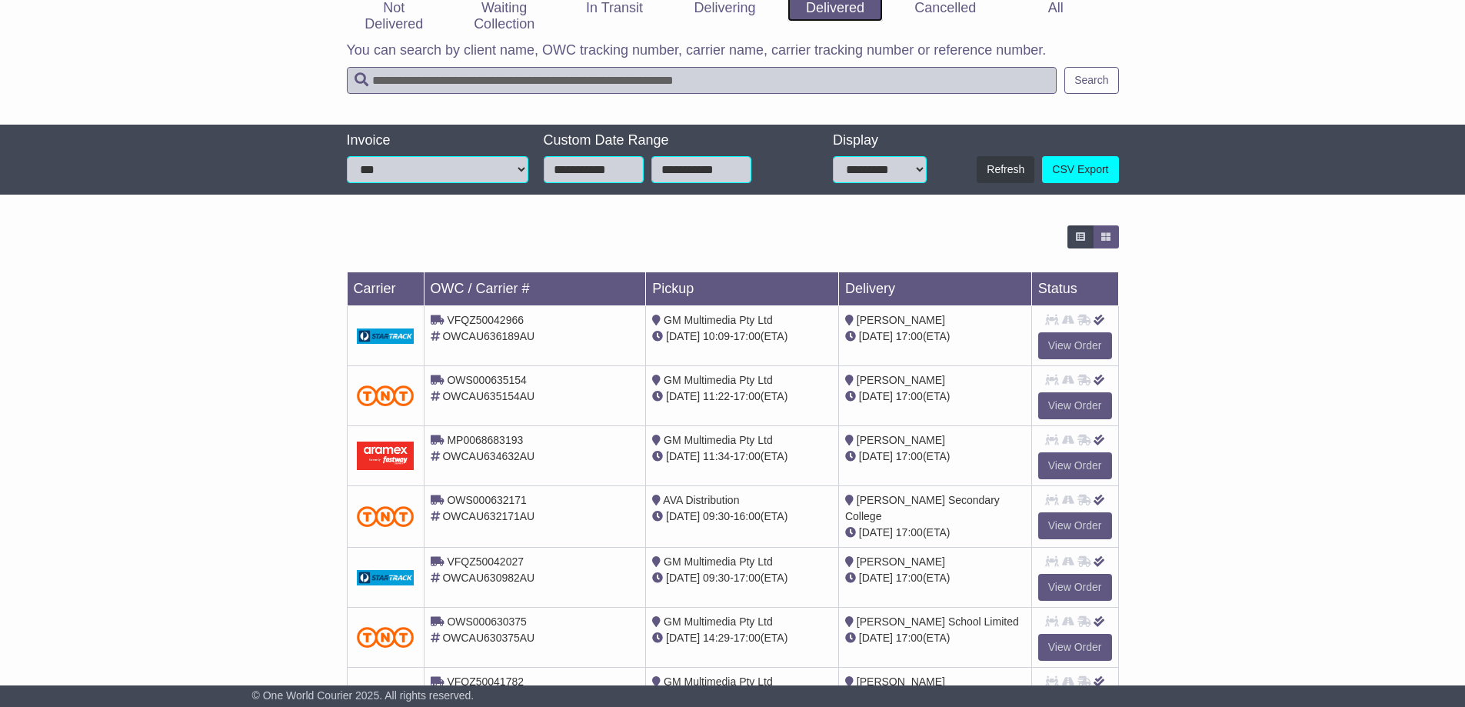
scroll to position [231, 0]
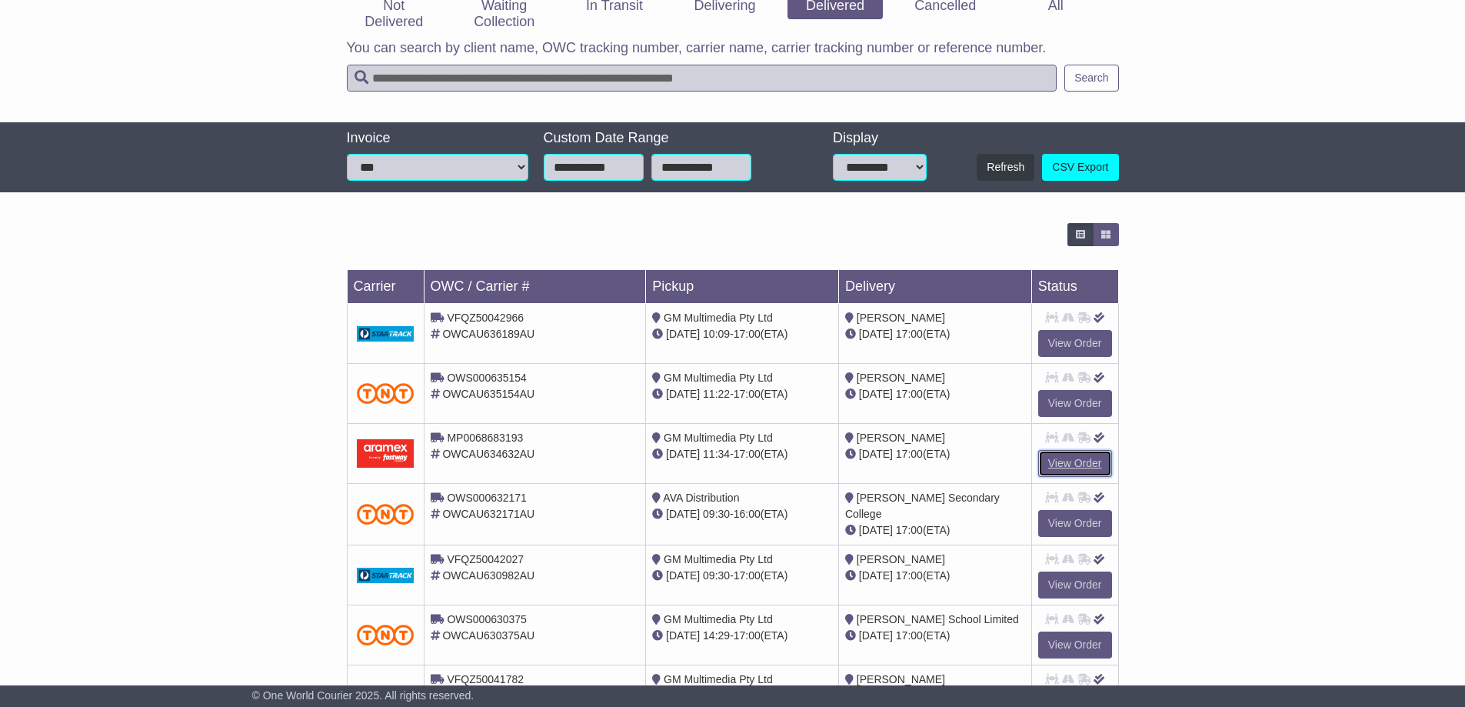
click at [1062, 458] on link "View Order" at bounding box center [1075, 463] width 74 height 27
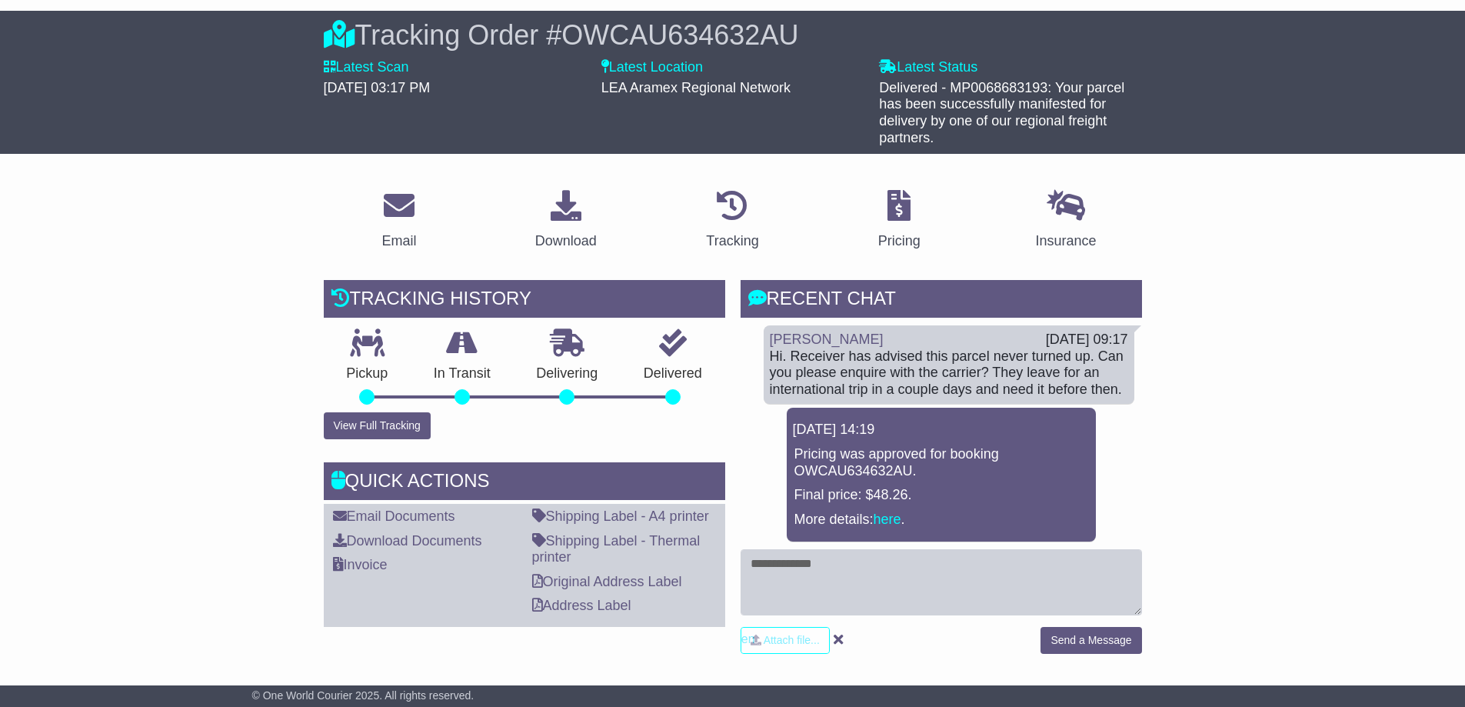
scroll to position [154, 0]
